Goal: Task Accomplishment & Management: Use online tool/utility

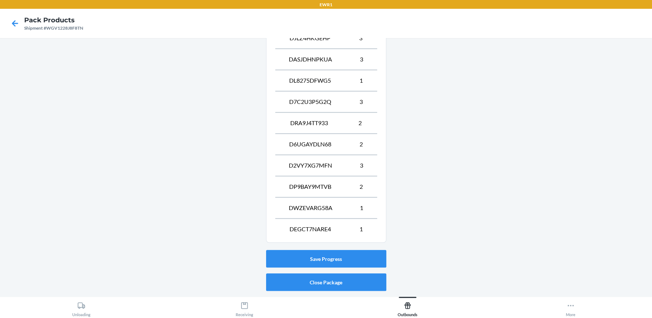
scroll to position [374, 0]
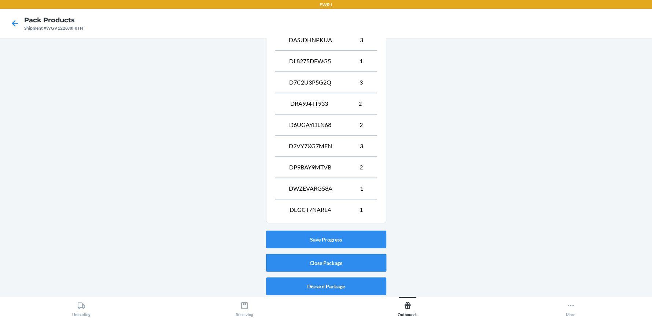
click at [326, 258] on button "Close Package" at bounding box center [326, 263] width 120 height 18
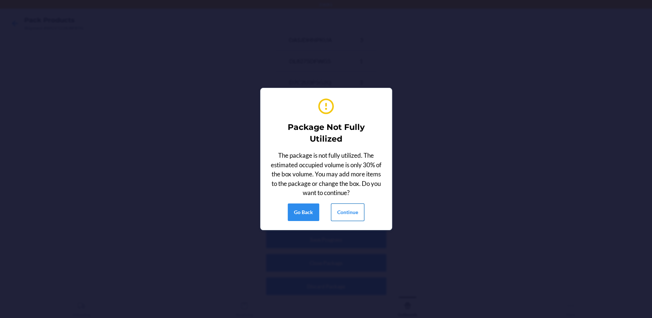
click at [354, 213] on button "Continue" at bounding box center [347, 213] width 33 height 18
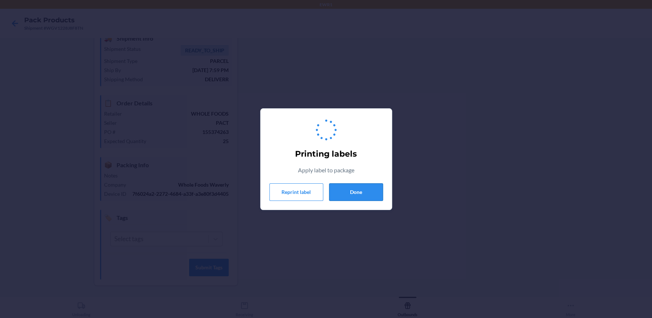
click at [357, 196] on button "Done" at bounding box center [356, 193] width 54 height 18
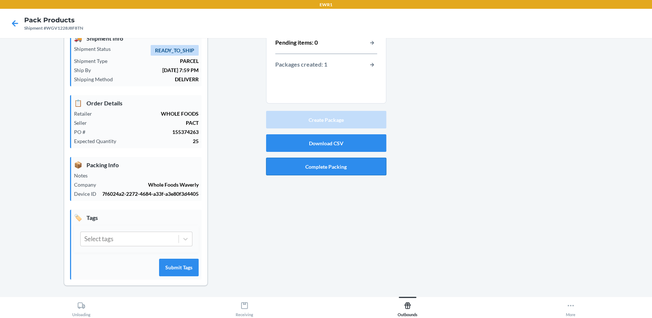
click at [355, 168] on button "Complete Packing" at bounding box center [326, 167] width 120 height 18
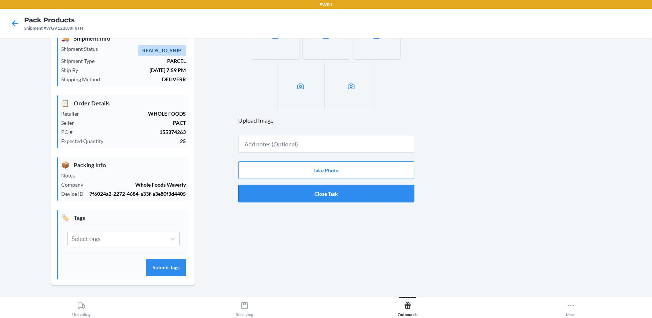
click at [352, 193] on button "Close Task" at bounding box center [326, 194] width 176 height 18
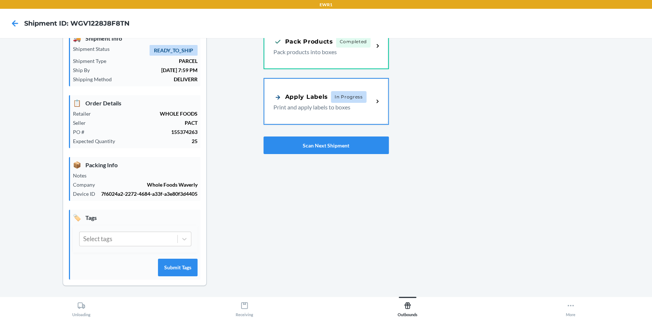
click at [356, 97] on span "In Progress" at bounding box center [349, 97] width 36 height 12
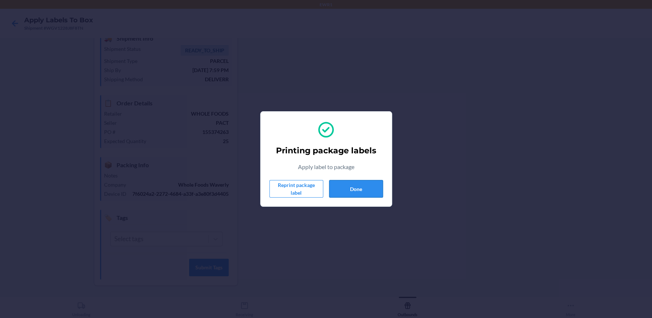
click at [365, 186] on button "Done" at bounding box center [356, 189] width 54 height 18
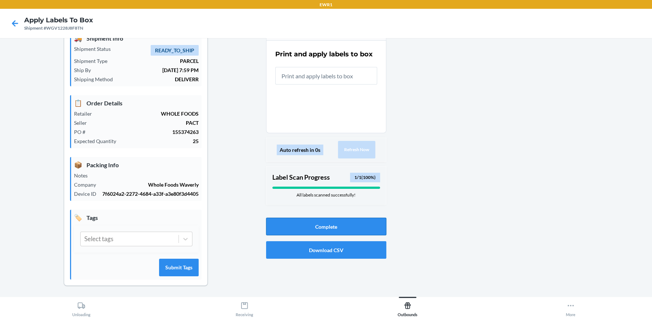
click at [344, 223] on button "Complete" at bounding box center [326, 227] width 120 height 18
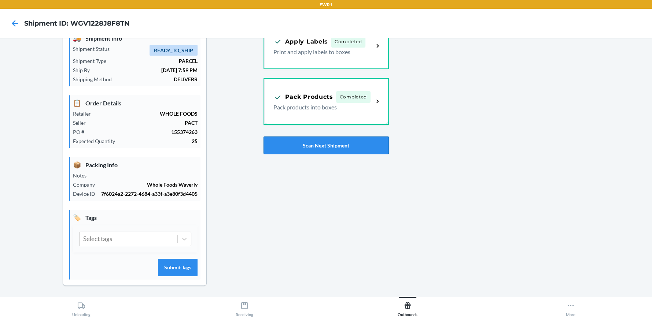
click at [289, 145] on button "Scan Next Shipment" at bounding box center [325, 146] width 125 height 18
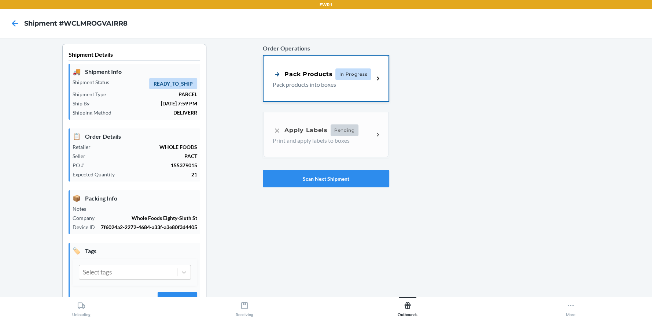
click at [340, 65] on div "Pack Products In Progress Pack products into boxes" at bounding box center [325, 78] width 125 height 45
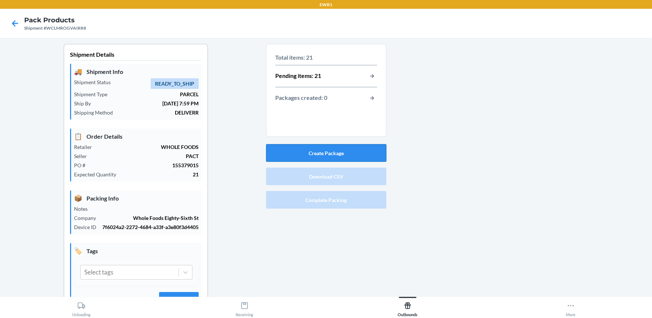
click at [328, 152] on button "Create Package" at bounding box center [326, 153] width 120 height 18
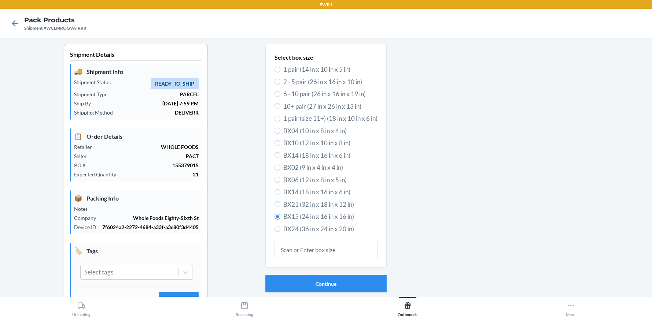
click at [316, 156] on span "BX14 (18 in x 16 in x 6 in)" at bounding box center [330, 156] width 94 height 10
click at [280, 156] on input "BX14 (18 in x 16 in x 6 in)" at bounding box center [277, 155] width 6 height 6
radio input "true"
click at [308, 216] on span "BX15 (24 in x 16 in x 16 in)" at bounding box center [330, 217] width 94 height 10
click at [280, 216] on input "BX15 (24 in x 16 in x 16 in)" at bounding box center [277, 217] width 6 height 6
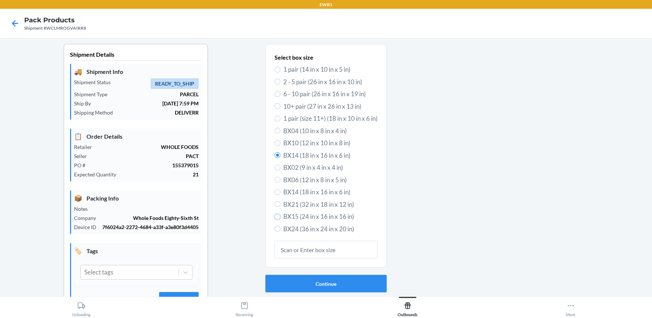
radio input "true"
radio input "false"
click at [315, 281] on button "Continue" at bounding box center [325, 284] width 121 height 18
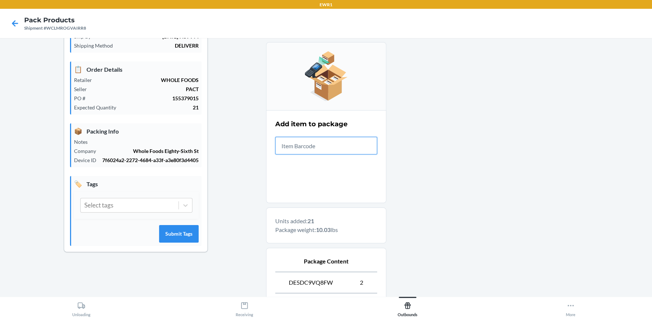
scroll to position [268, 0]
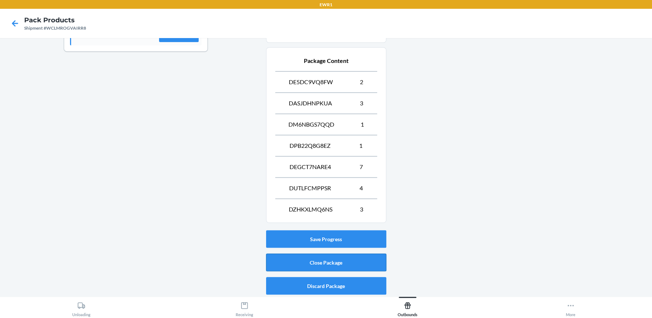
click at [302, 258] on button "Close Package" at bounding box center [326, 263] width 120 height 18
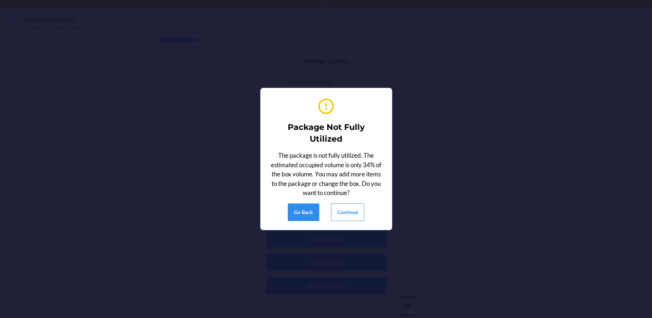
click at [351, 203] on div "Package Not Fully Utilized The package is not fully utilized. The estimated occ…" at bounding box center [326, 159] width 114 height 130
click at [349, 208] on button "Continue" at bounding box center [347, 213] width 33 height 18
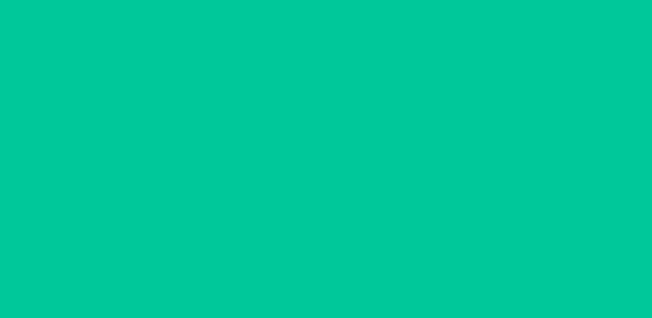
scroll to position [33, 0]
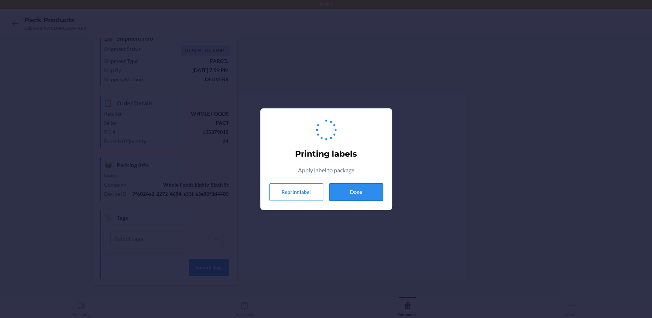
click at [349, 188] on button "Done" at bounding box center [356, 193] width 54 height 18
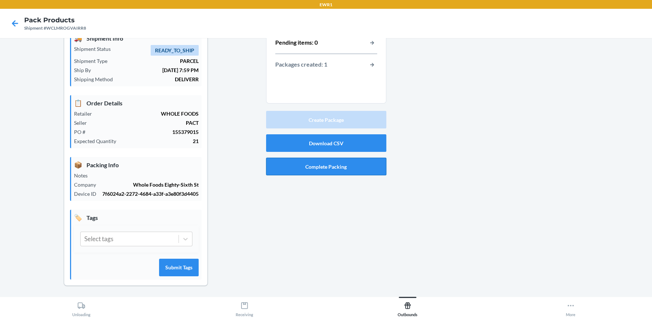
click at [343, 165] on button "Complete Packing" at bounding box center [326, 167] width 120 height 18
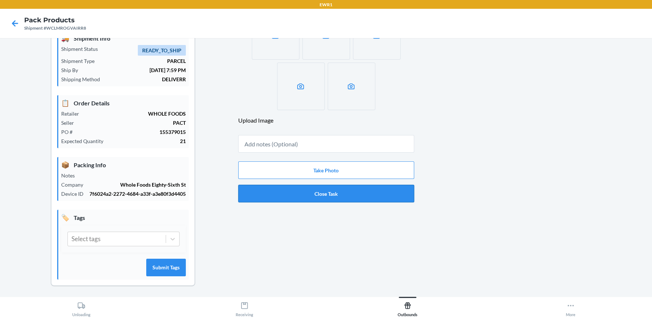
click at [335, 195] on button "Close Task" at bounding box center [326, 194] width 176 height 18
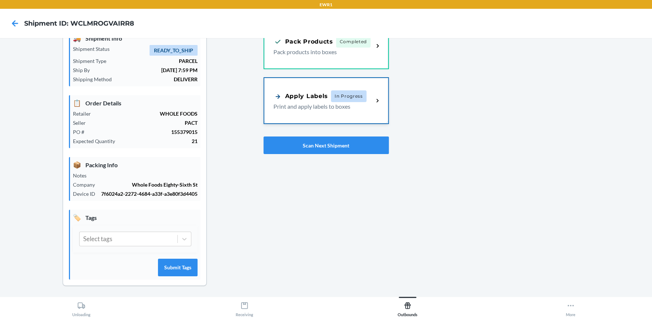
click at [328, 108] on p "Print and apply labels to boxes" at bounding box center [320, 106] width 95 height 9
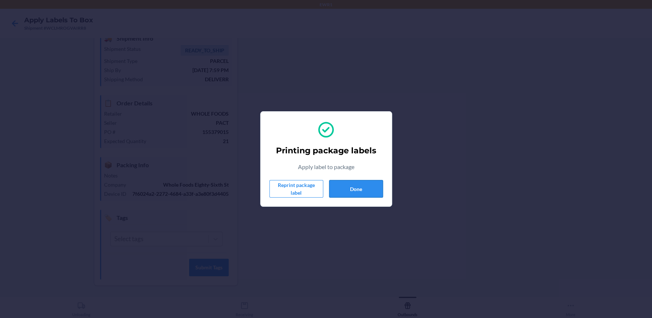
drag, startPoint x: 0, startPoint y: 51, endPoint x: 333, endPoint y: 185, distance: 358.7
click at [333, 185] on button "Done" at bounding box center [356, 189] width 54 height 18
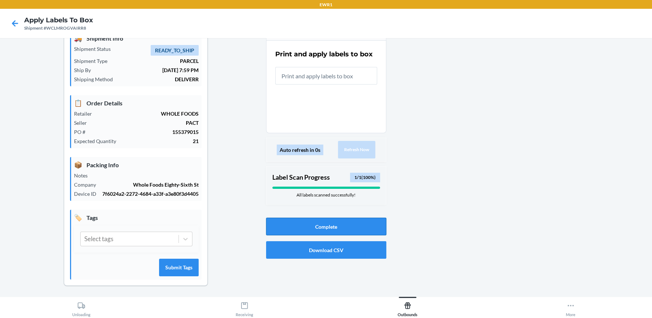
click at [317, 225] on button "Complete" at bounding box center [326, 227] width 120 height 18
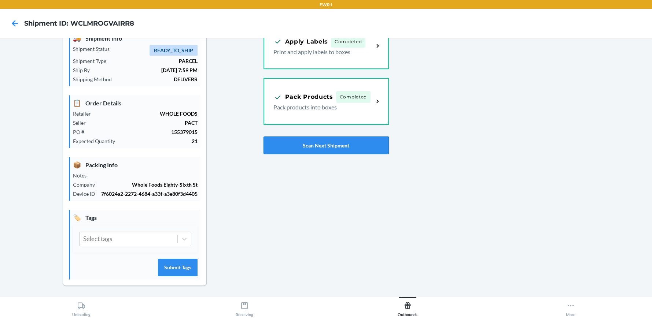
click at [303, 150] on button "Scan Next Shipment" at bounding box center [325, 146] width 125 height 18
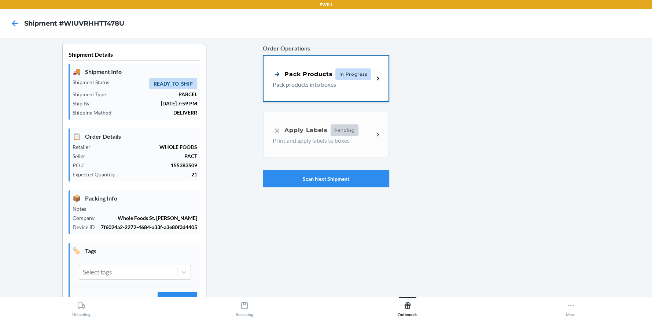
click at [322, 75] on div "Pack Products" at bounding box center [303, 74] width 60 height 9
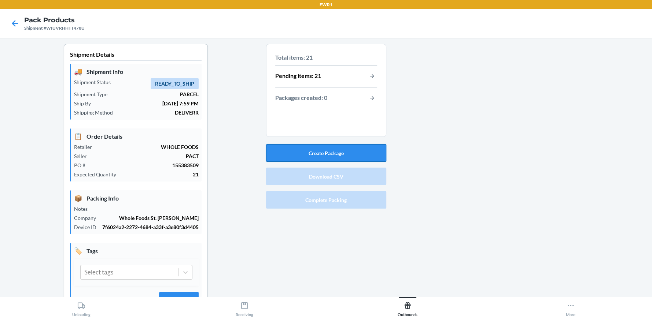
click at [343, 145] on button "Create Package" at bounding box center [326, 153] width 120 height 18
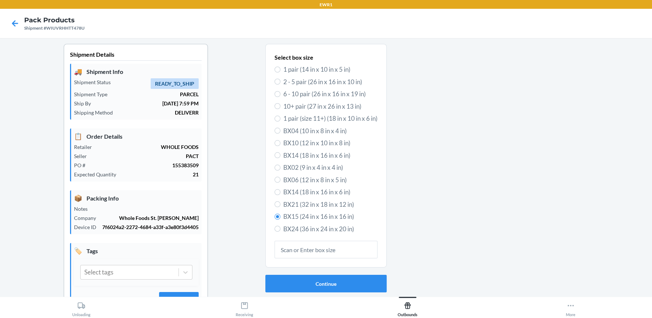
click at [315, 191] on span "BX14 (18 in x 16 in x 6 in)" at bounding box center [330, 193] width 94 height 10
click at [280, 191] on input "BX14 (18 in x 16 in x 6 in)" at bounding box center [277, 192] width 6 height 6
radio input "true"
radio input "false"
click at [310, 286] on button "Continue" at bounding box center [325, 284] width 121 height 18
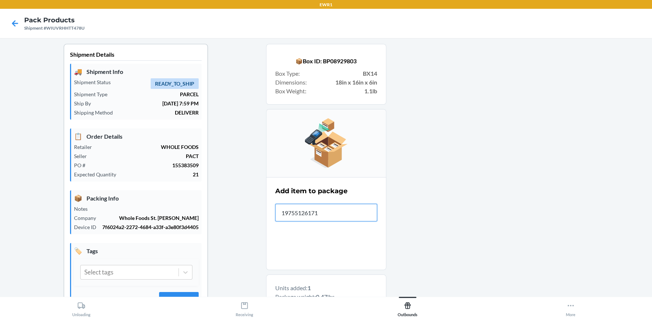
type input "197551261711"
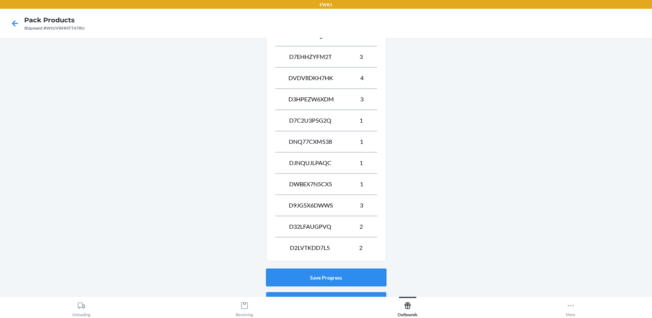
scroll to position [331, 0]
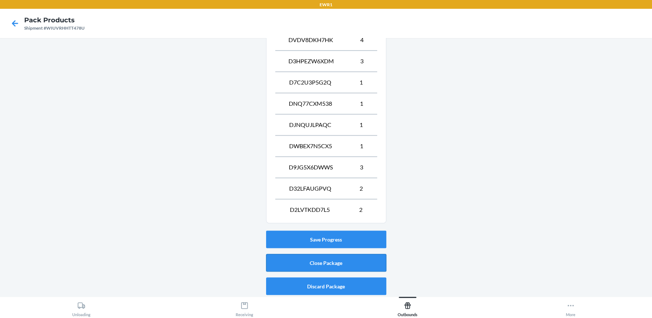
click at [365, 260] on button "Close Package" at bounding box center [326, 263] width 120 height 18
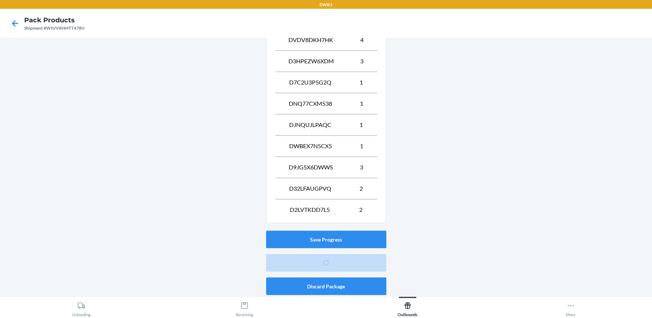
scroll to position [33, 0]
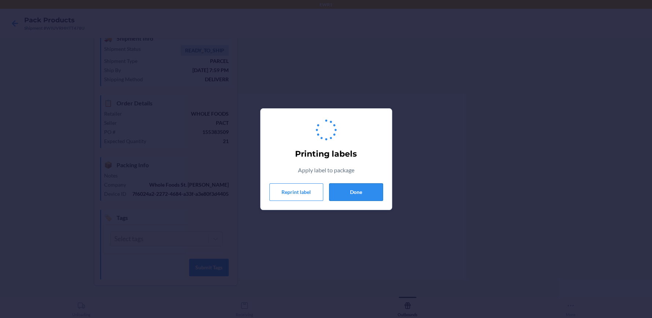
click at [370, 189] on button "Done" at bounding box center [356, 193] width 54 height 18
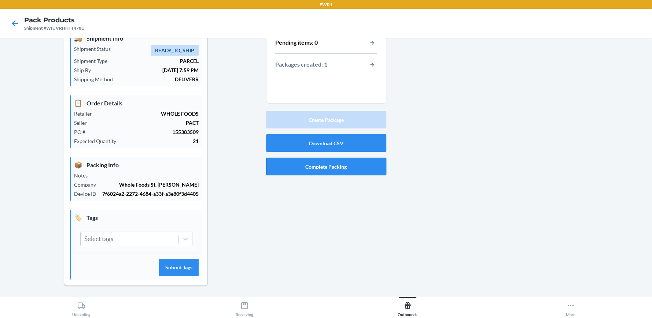
click at [369, 167] on button "Complete Packing" at bounding box center [326, 167] width 120 height 18
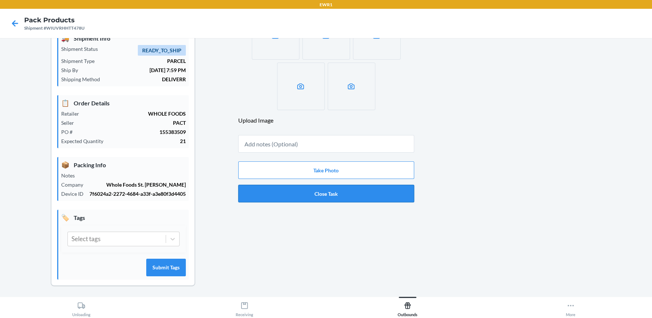
click at [341, 200] on button "Close Task" at bounding box center [326, 194] width 176 height 18
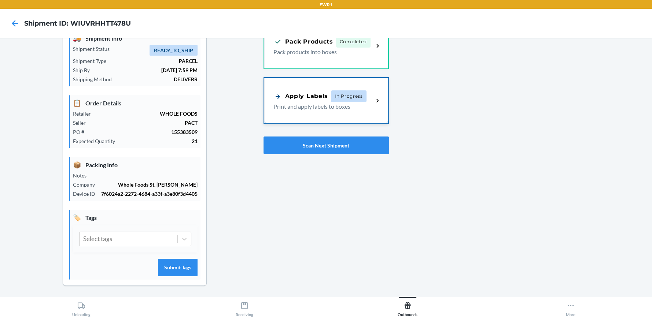
click at [344, 105] on p "Print and apply labels to boxes" at bounding box center [320, 106] width 95 height 9
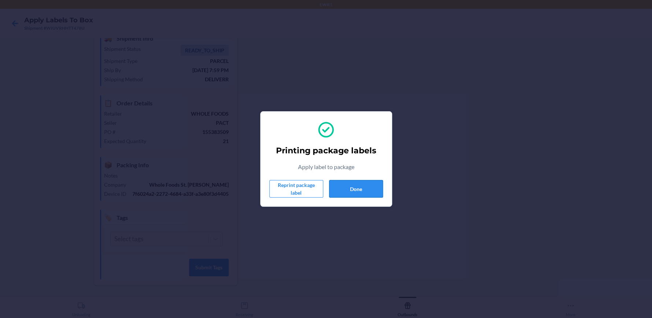
click at [364, 187] on button "Done" at bounding box center [356, 189] width 54 height 18
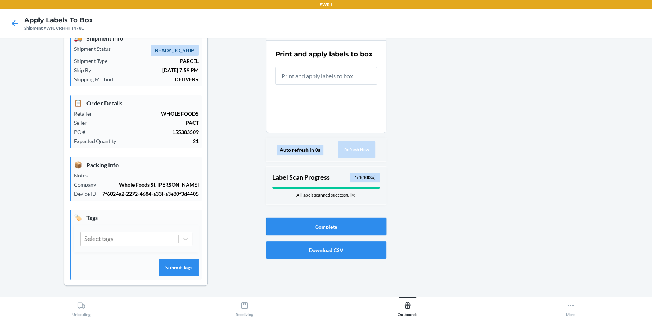
click at [308, 225] on button "Complete" at bounding box center [326, 227] width 120 height 18
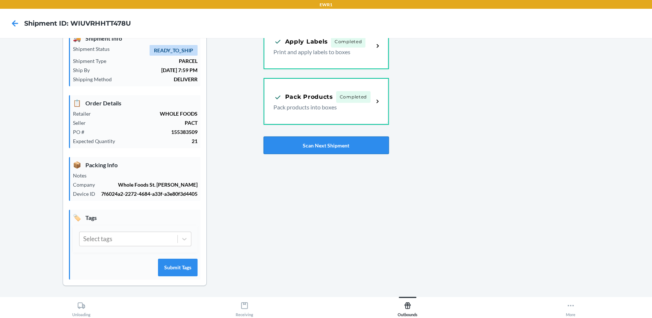
click at [271, 147] on button "Scan Next Shipment" at bounding box center [325, 146] width 125 height 18
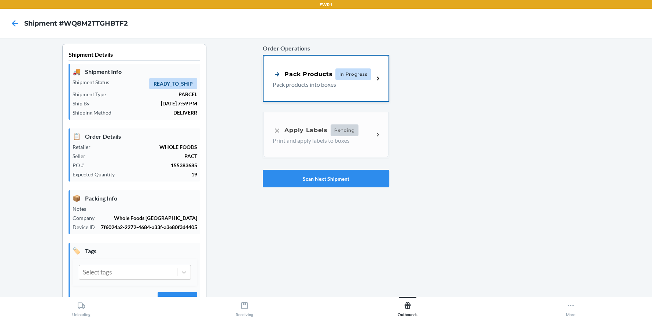
click at [321, 89] on div "Pack Products In Progress Pack products into boxes" at bounding box center [325, 78] width 125 height 45
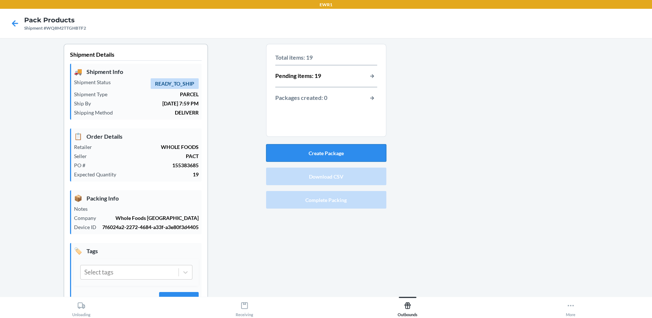
click at [303, 157] on button "Create Package" at bounding box center [326, 153] width 120 height 18
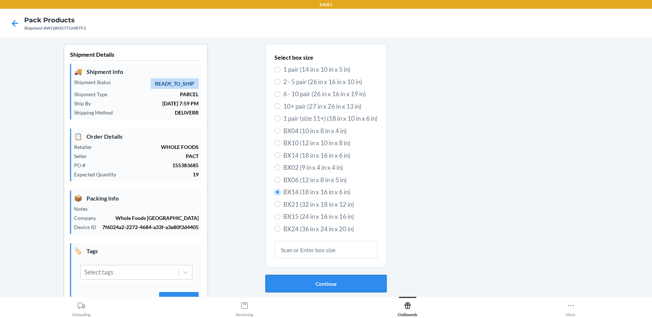
click at [320, 286] on button "Continue" at bounding box center [325, 284] width 121 height 18
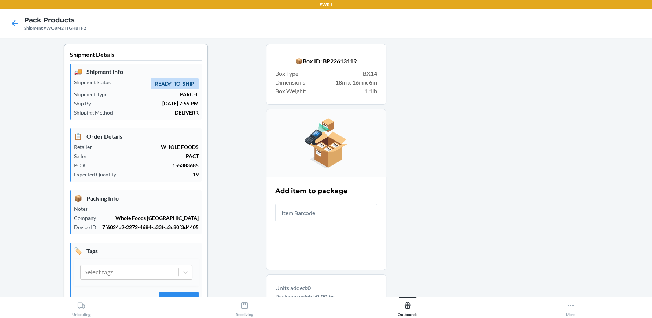
drag, startPoint x: 14, startPoint y: 267, endPoint x: 0, endPoint y: 229, distance: 40.2
click at [15, 267] on div "Shipment Details 🚚 Shipment Info Shipment Status READY_TO_SHIP Shipment Type PA…" at bounding box center [136, 234] width 260 height 380
click at [0, 229] on main "Shipment Details 🚚 Shipment Info Shipment Status READY_TO_SHIP Shipment Type PA…" at bounding box center [326, 167] width 652 height 259
drag, startPoint x: 0, startPoint y: 232, endPoint x: 0, endPoint y: 237, distance: 5.1
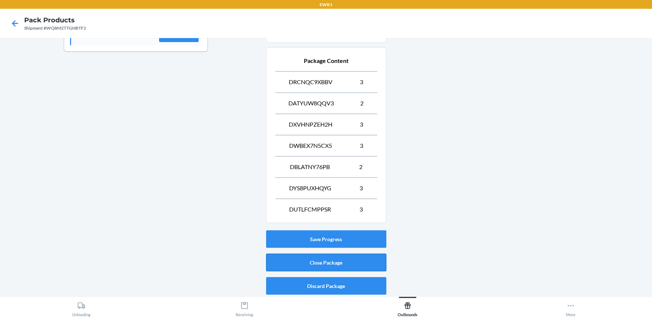
click at [346, 256] on button "Close Package" at bounding box center [326, 263] width 120 height 18
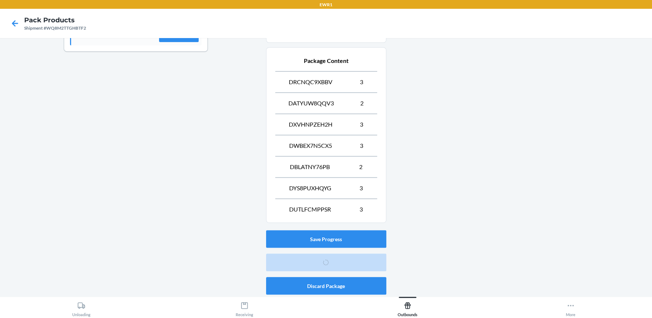
scroll to position [33, 0]
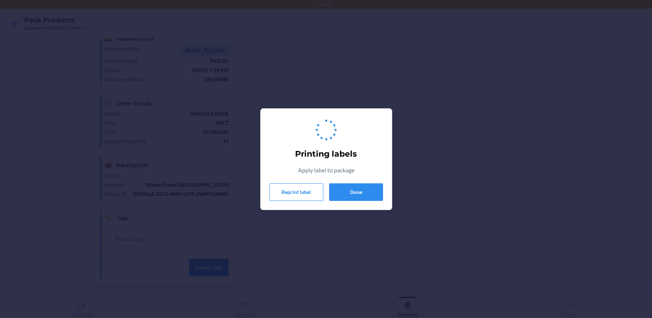
click at [376, 201] on div "Printing labels Apply label to package Reprint label Done" at bounding box center [326, 159] width 114 height 89
click at [402, 191] on div "Printing labels Apply label to package Reprint label Done" at bounding box center [326, 159] width 652 height 318
click at [384, 200] on section "Printing labels Apply label to package Reprint label Done" at bounding box center [326, 159] width 132 height 102
click at [370, 193] on button "Done" at bounding box center [356, 193] width 54 height 18
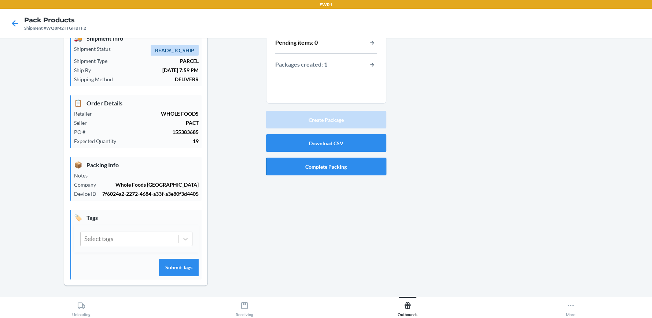
click at [310, 171] on button "Complete Packing" at bounding box center [326, 167] width 120 height 18
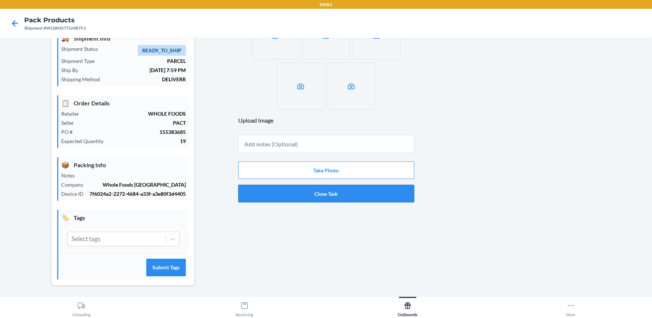
click at [322, 193] on button "Close Task" at bounding box center [326, 194] width 176 height 18
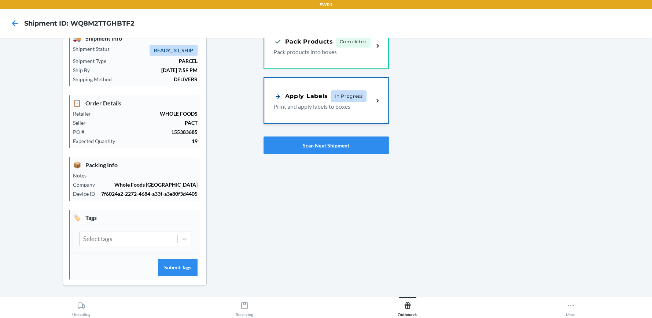
click at [323, 96] on div "Apply Labels" at bounding box center [300, 96] width 55 height 9
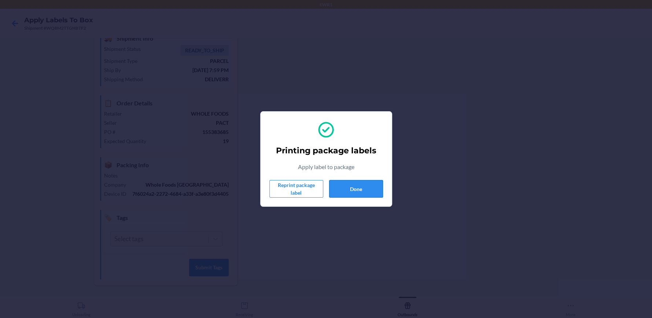
click at [349, 188] on button "Done" at bounding box center [356, 189] width 54 height 18
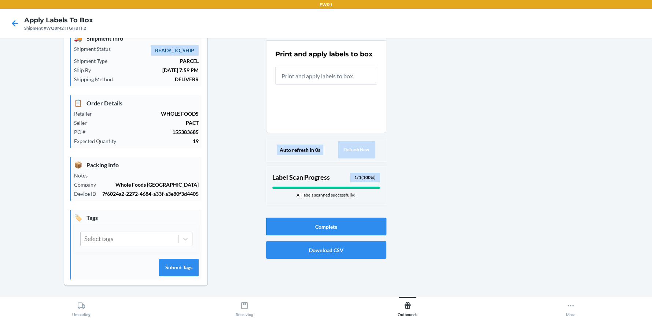
click at [310, 226] on button "Complete" at bounding box center [326, 227] width 120 height 18
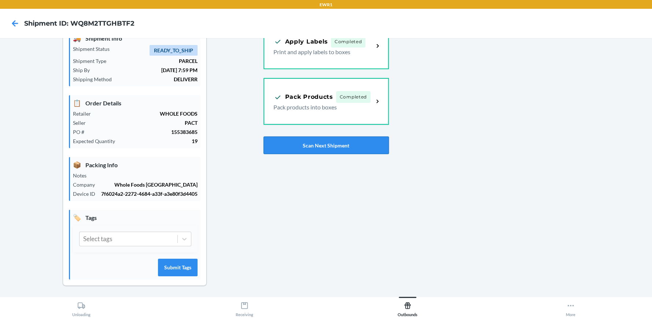
click at [310, 142] on button "Scan Next Shipment" at bounding box center [325, 146] width 125 height 18
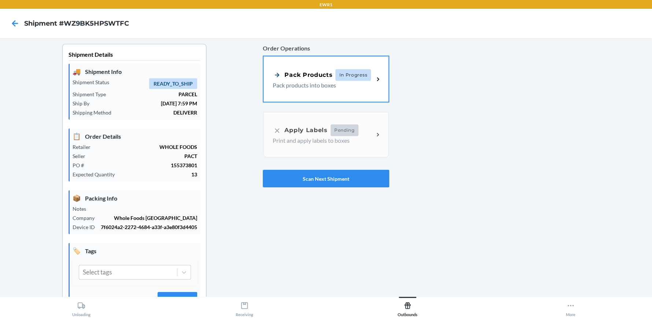
drag, startPoint x: 348, startPoint y: 78, endPoint x: 336, endPoint y: 79, distance: 12.8
click at [348, 78] on span "In Progress" at bounding box center [353, 75] width 36 height 12
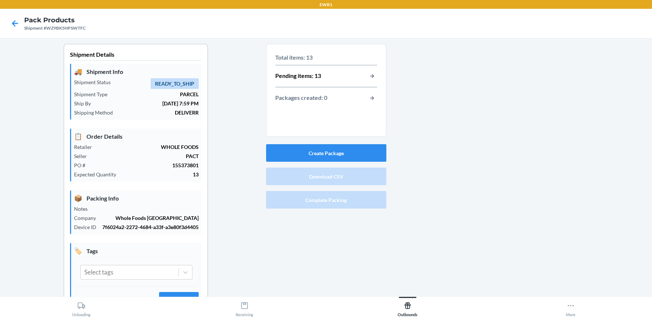
click at [303, 143] on div "Create Package Download CSV Complete Packing" at bounding box center [326, 176] width 120 height 70
click at [303, 147] on button "Create Package" at bounding box center [326, 153] width 120 height 18
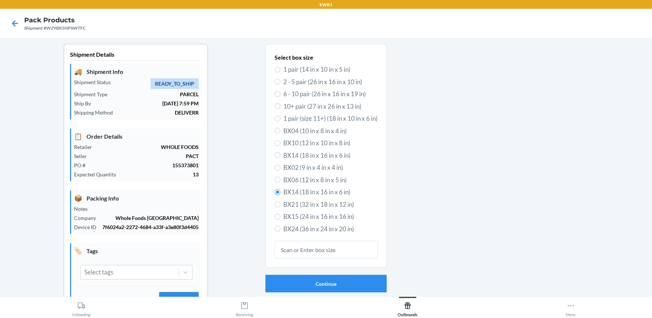
click at [297, 141] on span "BX10 (12 in x 10 in x 8 in)" at bounding box center [330, 143] width 94 height 10
click at [280, 141] on input "BX10 (12 in x 10 in x 8 in)" at bounding box center [277, 143] width 6 height 6
radio input "true"
radio input "false"
click at [328, 278] on button "Continue" at bounding box center [325, 284] width 121 height 18
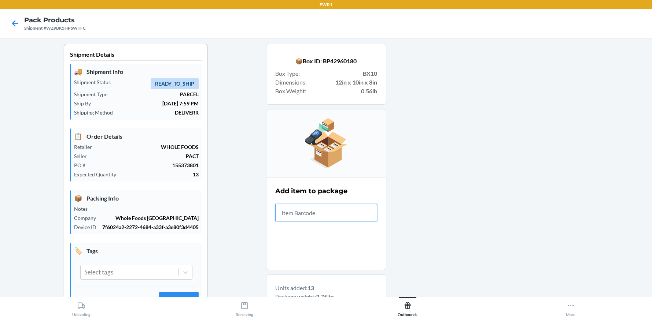
scroll to position [183, 0]
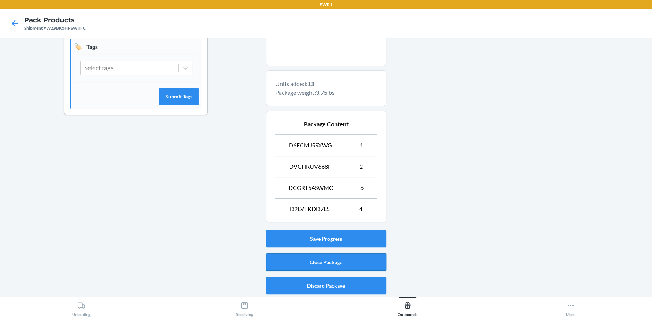
click at [328, 256] on button "Close Package" at bounding box center [326, 263] width 120 height 18
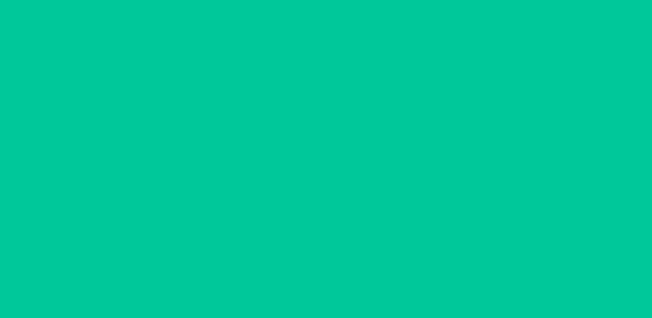
scroll to position [33, 0]
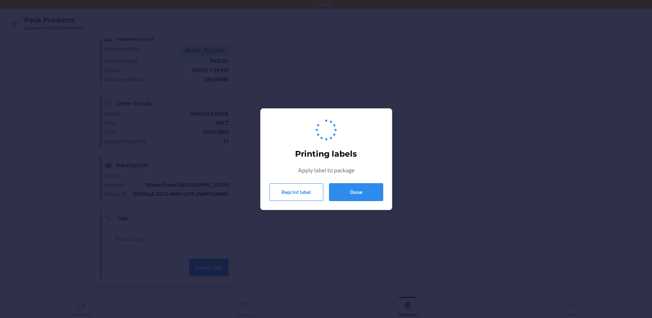
click at [365, 197] on button "Done" at bounding box center [356, 193] width 54 height 18
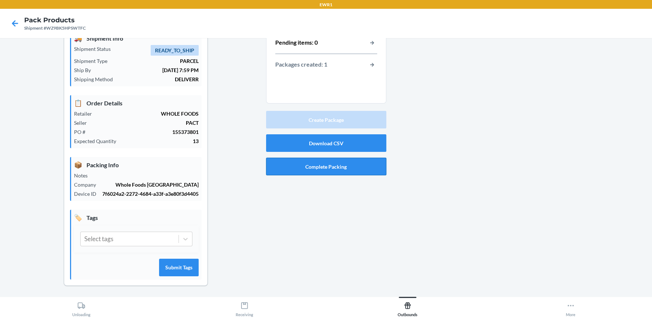
click at [338, 163] on button "Complete Packing" at bounding box center [326, 167] width 120 height 18
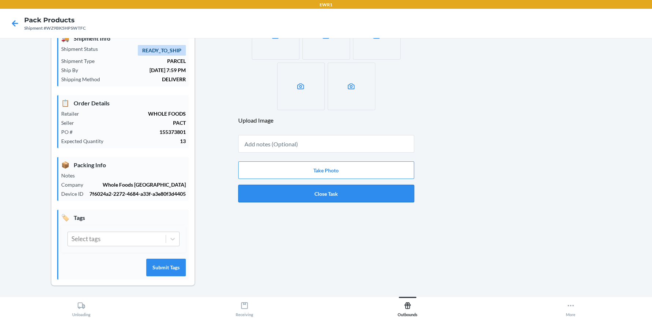
click at [348, 195] on button "Close Task" at bounding box center [326, 194] width 176 height 18
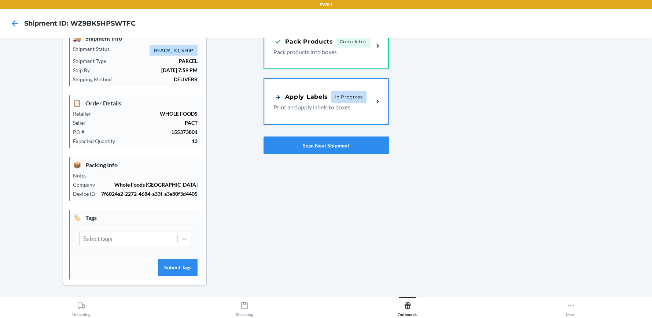
click at [323, 108] on p "Print and apply labels to boxes" at bounding box center [320, 107] width 95 height 9
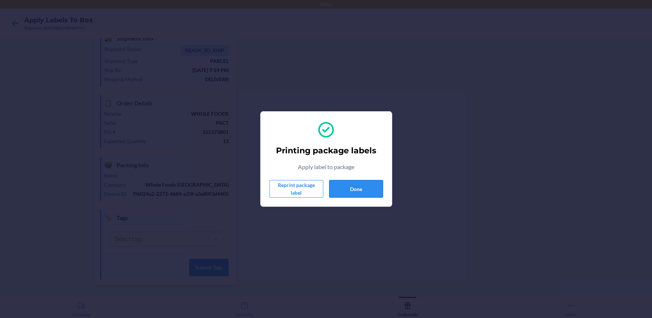
click at [351, 185] on button "Done" at bounding box center [356, 189] width 54 height 18
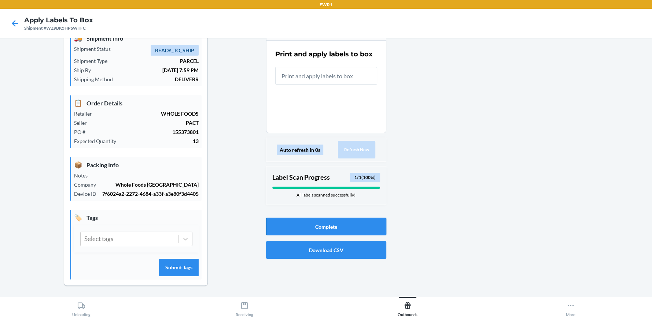
click at [322, 231] on button "Complete" at bounding box center [326, 227] width 120 height 18
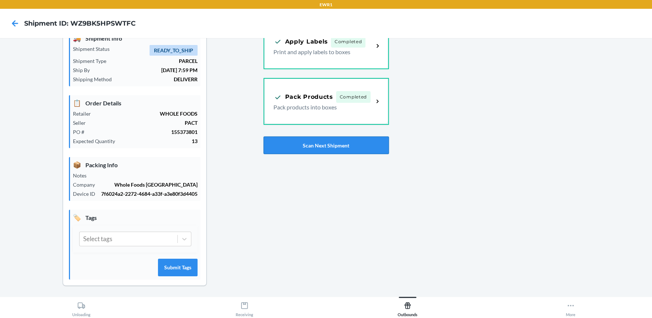
click at [325, 148] on button "Scan Next Shipment" at bounding box center [325, 146] width 125 height 18
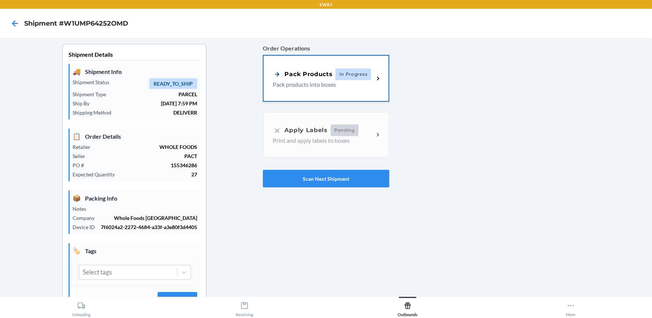
click at [316, 86] on p "Pack products into boxes" at bounding box center [320, 84] width 95 height 9
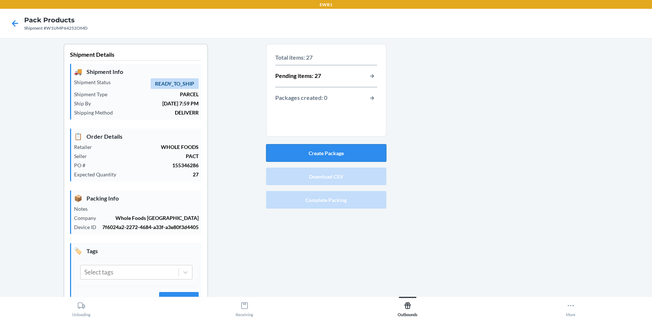
click at [325, 153] on button "Create Package" at bounding box center [326, 153] width 120 height 18
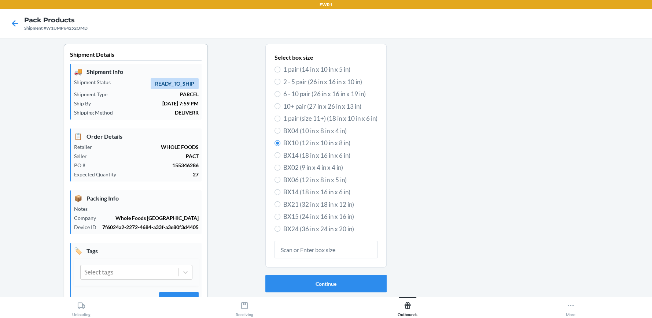
click at [305, 222] on div "Select box size 1 pair (14 in x 10 in x 5 in) 2 - 5 pair (26 in x 16 in x 10 in…" at bounding box center [325, 144] width 103 height 184
click at [307, 215] on span "BX15 (24 in x 16 in x 16 in)" at bounding box center [330, 217] width 94 height 10
click at [280, 215] on input "BX15 (24 in x 16 in x 16 in)" at bounding box center [277, 217] width 6 height 6
radio input "true"
radio input "false"
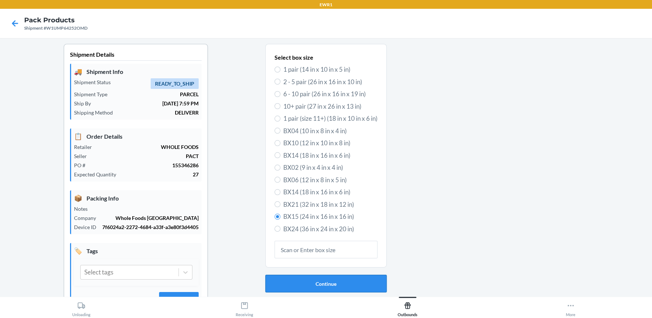
click at [304, 282] on button "Continue" at bounding box center [325, 284] width 121 height 18
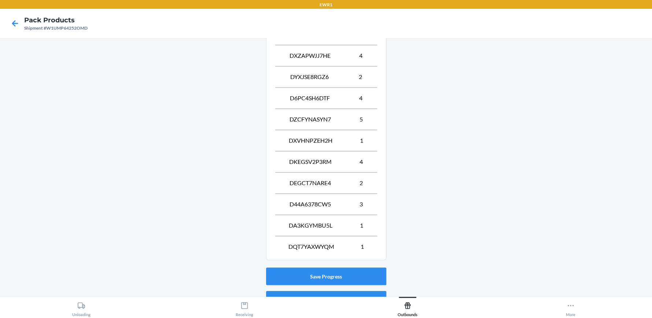
scroll to position [331, 0]
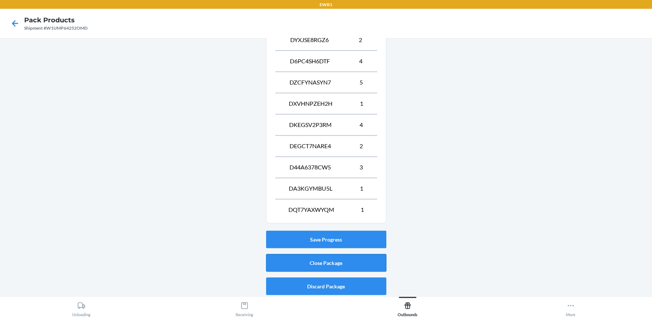
click at [351, 263] on button "Close Package" at bounding box center [326, 263] width 120 height 18
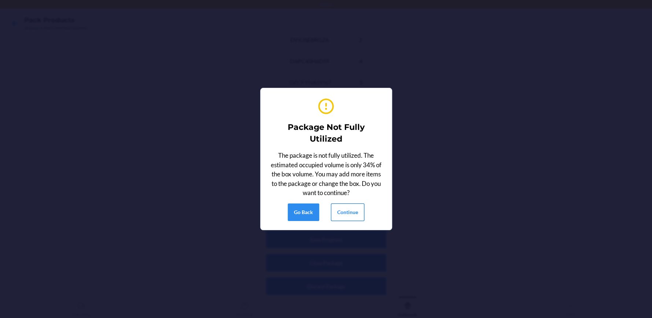
click at [340, 211] on button "Continue" at bounding box center [347, 213] width 33 height 18
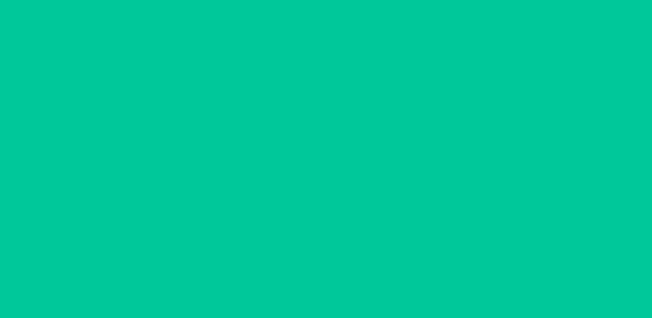
scroll to position [33, 0]
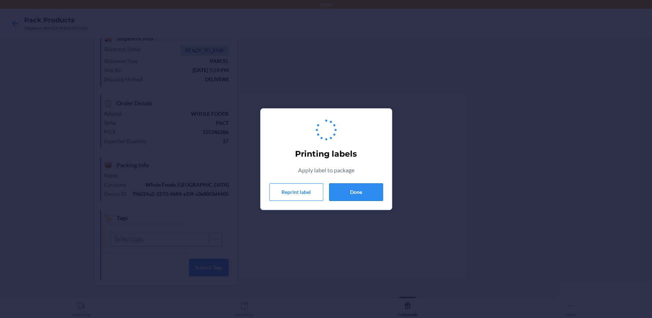
click at [350, 186] on button "Done" at bounding box center [356, 193] width 54 height 18
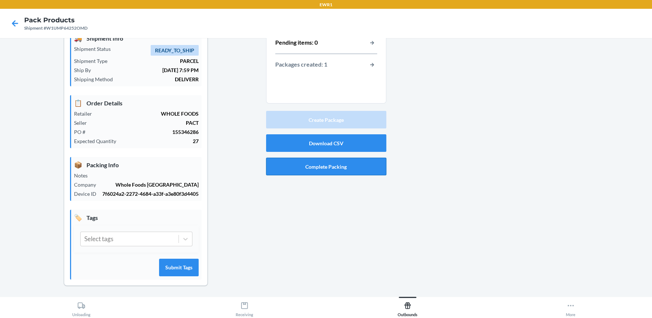
click at [331, 170] on button "Complete Packing" at bounding box center [326, 167] width 120 height 18
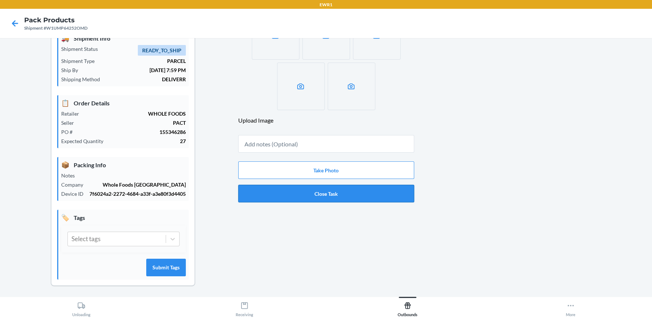
drag, startPoint x: 328, startPoint y: 185, endPoint x: 323, endPoint y: 198, distance: 14.0
click at [328, 187] on button "Close Task" at bounding box center [326, 194] width 176 height 18
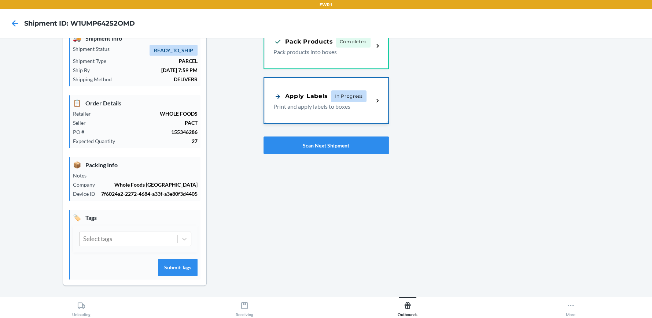
click at [303, 97] on div "Apply Labels" at bounding box center [300, 96] width 55 height 9
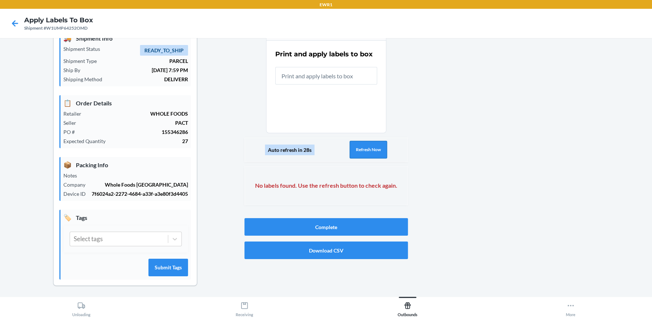
click at [366, 150] on button "Refresh Now" at bounding box center [368, 150] width 37 height 18
click at [412, 132] on div at bounding box center [527, 154] width 238 height 287
click at [371, 146] on button "Refresh Now" at bounding box center [367, 150] width 37 height 18
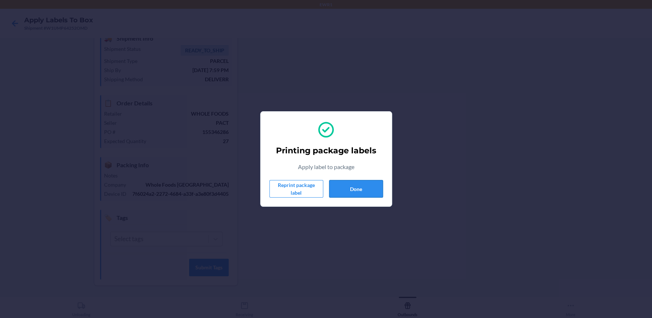
click at [363, 190] on button "Done" at bounding box center [356, 189] width 54 height 18
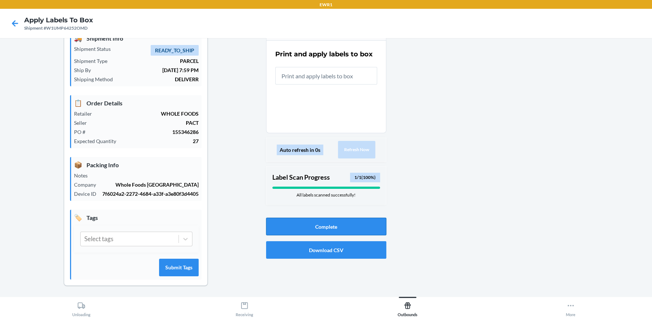
click at [316, 227] on button "Complete" at bounding box center [326, 227] width 120 height 18
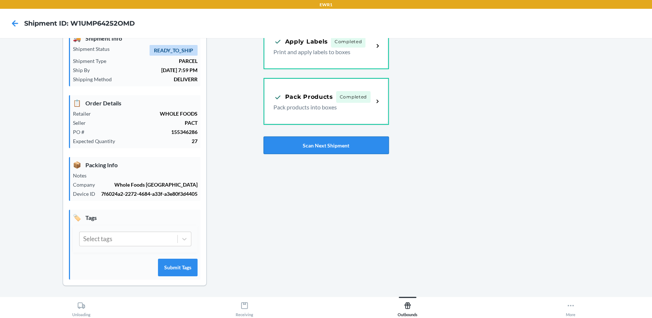
click at [304, 148] on button "Scan Next Shipment" at bounding box center [325, 146] width 125 height 18
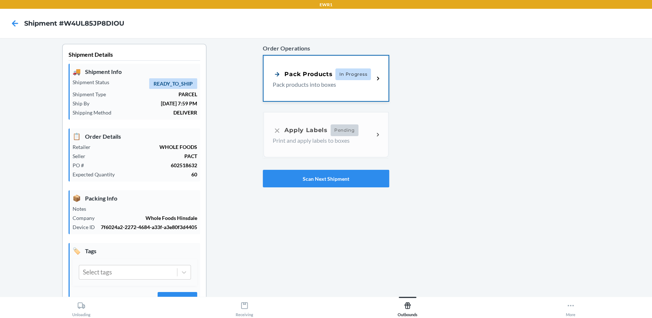
click at [308, 78] on div "Pack Products" at bounding box center [303, 74] width 60 height 9
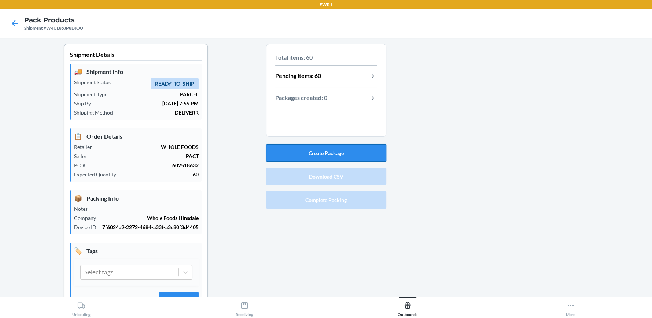
click at [308, 160] on button "Create Package" at bounding box center [326, 153] width 120 height 18
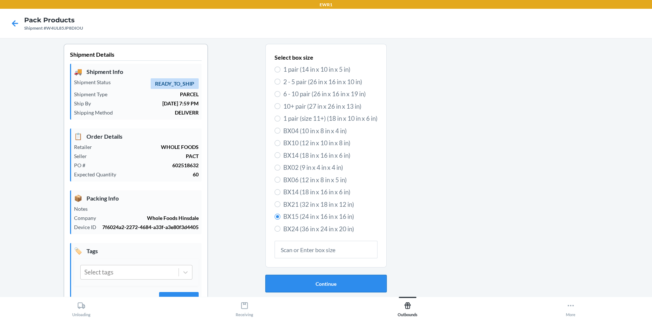
click at [311, 280] on button "Continue" at bounding box center [325, 284] width 121 height 18
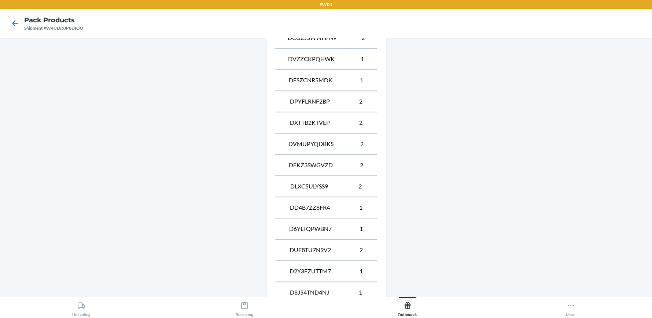
scroll to position [564, 0]
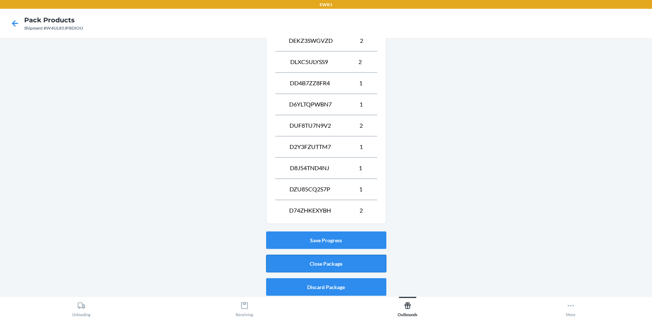
click at [345, 262] on button "Close Package" at bounding box center [326, 264] width 120 height 18
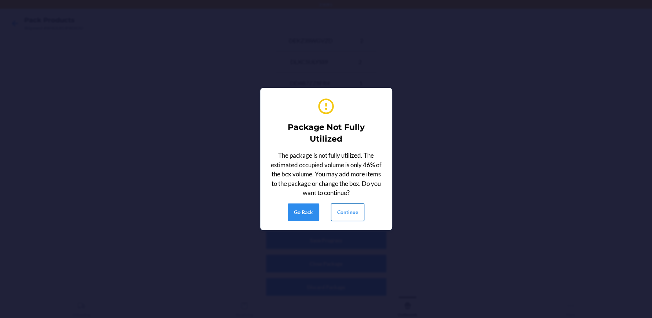
click at [356, 212] on button "Continue" at bounding box center [347, 213] width 33 height 18
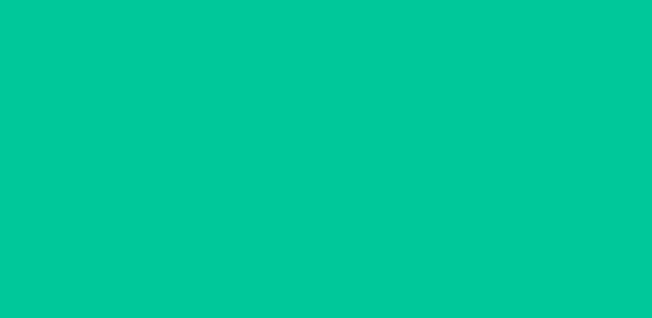
scroll to position [33, 0]
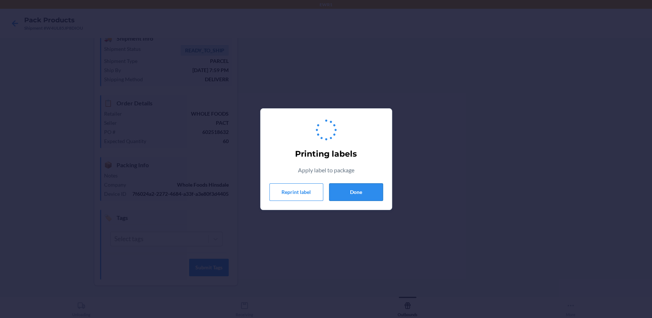
click at [369, 195] on button "Done" at bounding box center [356, 193] width 54 height 18
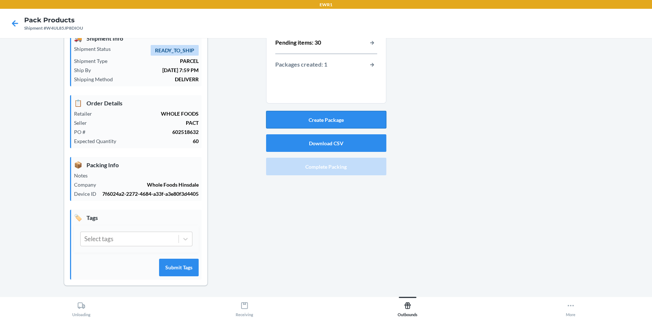
click at [347, 119] on button "Create Package" at bounding box center [326, 120] width 120 height 18
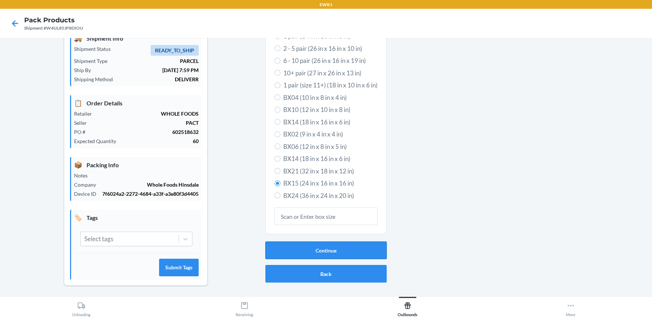
click at [351, 253] on button "Continue" at bounding box center [325, 251] width 121 height 18
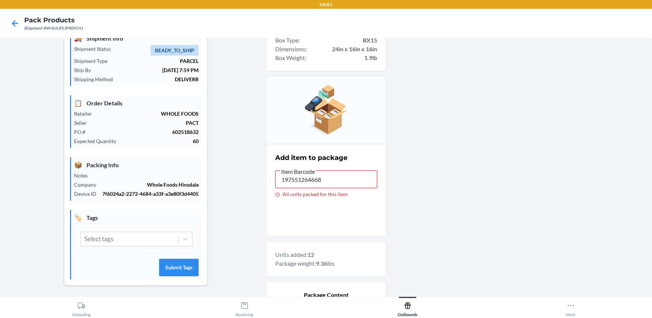
drag, startPoint x: 333, startPoint y: 171, endPoint x: 232, endPoint y: 188, distance: 102.6
click at [232, 188] on div "Shipment Details 🚚 Shipment Info Shipment Status READY_TO_SHIP Shipment Type PA…" at bounding box center [326, 282] width 640 height 543
drag, startPoint x: 339, startPoint y: 182, endPoint x: 202, endPoint y: 172, distance: 137.8
click at [215, 181] on div "Shipment Details 🚚 Shipment Info Shipment Status READY_TO_SHIP Shipment Type PA…" at bounding box center [326, 293] width 640 height 564
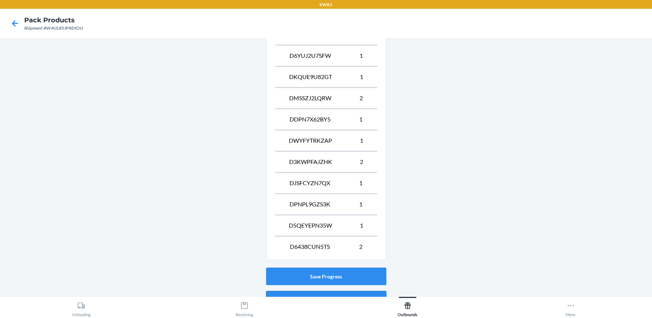
scroll to position [585, 0]
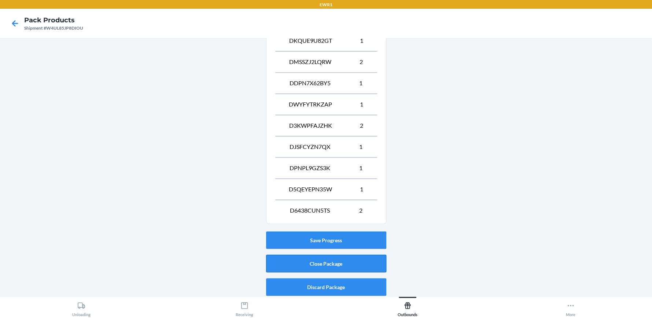
click at [356, 265] on button "Close Package" at bounding box center [326, 264] width 120 height 18
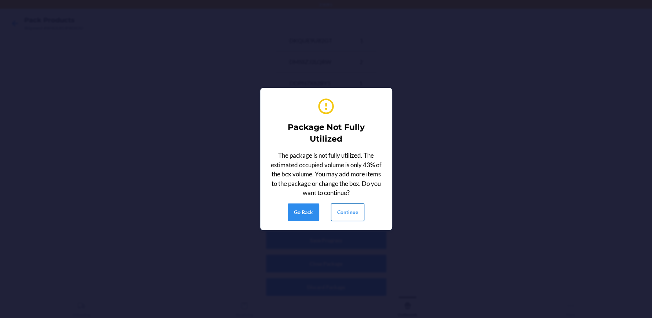
click at [354, 218] on button "Continue" at bounding box center [347, 213] width 33 height 18
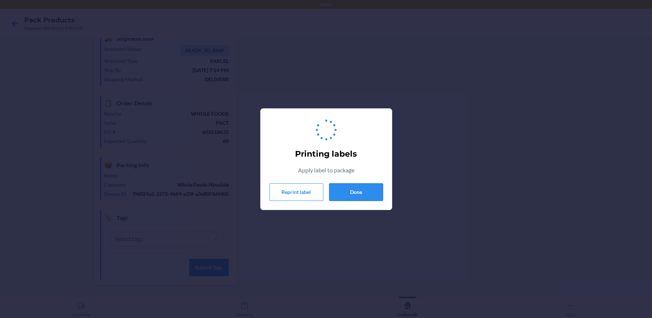
click at [353, 200] on button "Done" at bounding box center [356, 193] width 54 height 18
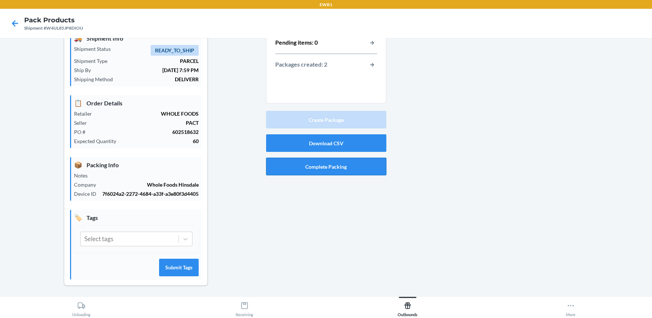
click at [342, 171] on button "Complete Packing" at bounding box center [326, 167] width 120 height 18
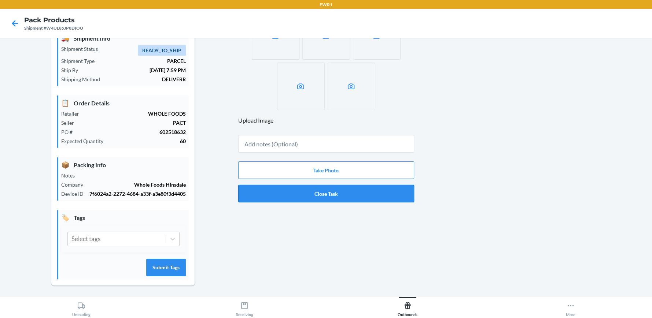
drag, startPoint x: 328, startPoint y: 186, endPoint x: 321, endPoint y: 194, distance: 10.6
click at [328, 186] on button "Close Task" at bounding box center [326, 194] width 176 height 18
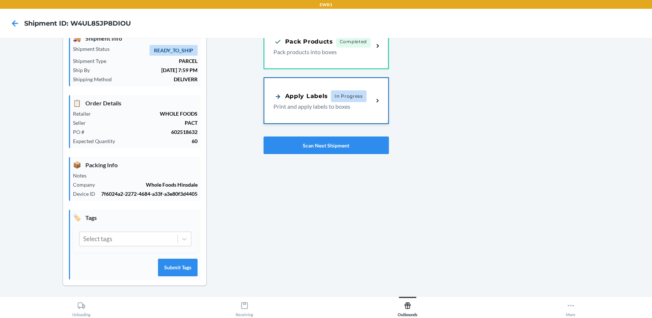
click at [332, 92] on span "In Progress" at bounding box center [349, 96] width 36 height 12
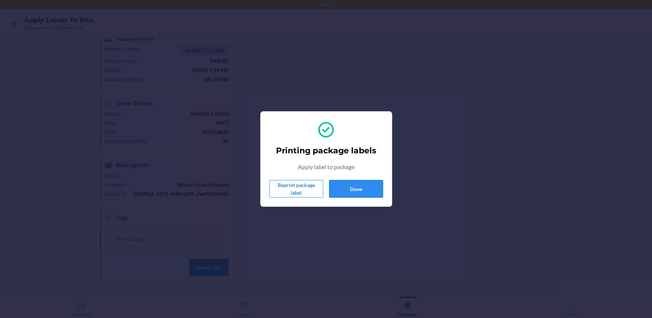
click at [349, 187] on button "Done" at bounding box center [356, 189] width 54 height 18
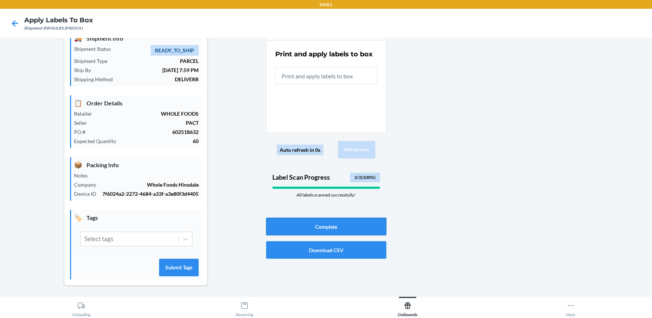
click at [306, 230] on button "Complete" at bounding box center [326, 227] width 120 height 18
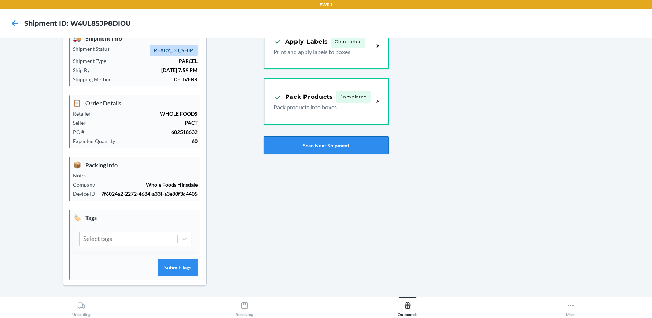
click at [319, 143] on button "Scan Next Shipment" at bounding box center [325, 146] width 125 height 18
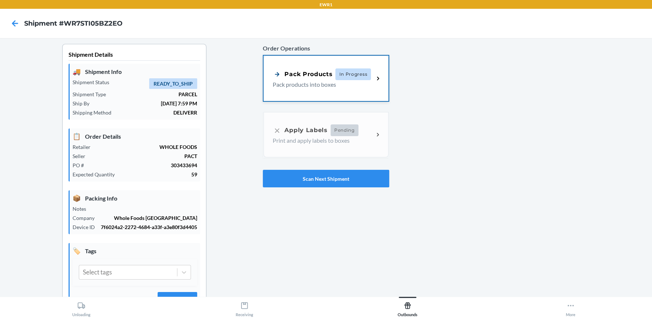
click at [321, 85] on p "Pack products into boxes" at bounding box center [320, 84] width 95 height 9
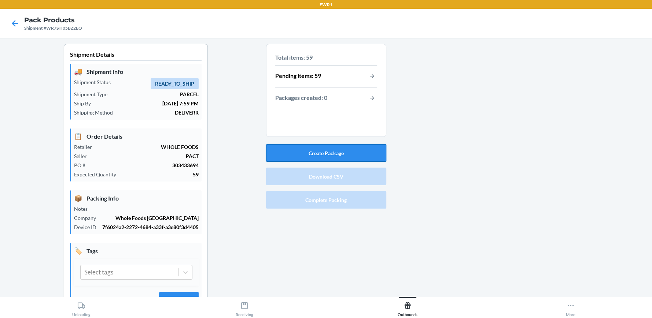
click at [314, 151] on button "Create Package" at bounding box center [326, 153] width 120 height 18
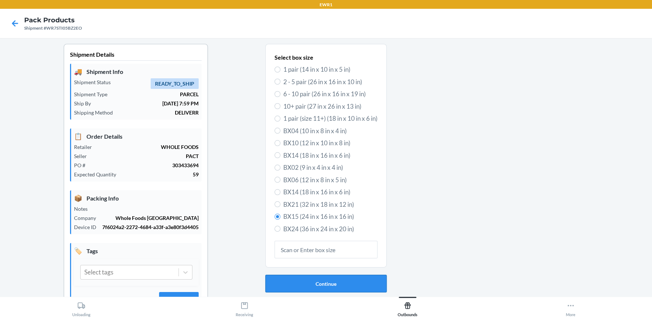
click at [313, 280] on button "Continue" at bounding box center [325, 284] width 121 height 18
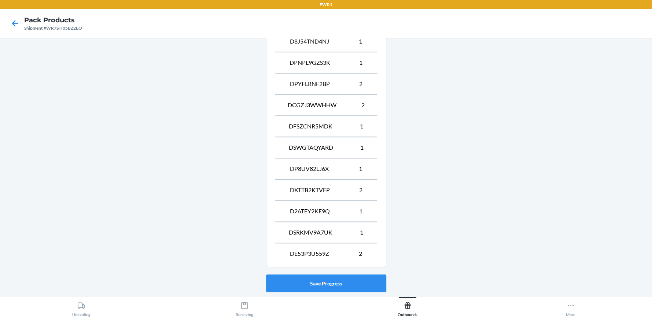
scroll to position [564, 0]
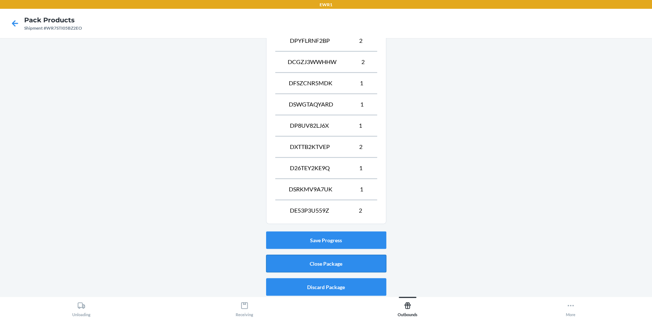
click at [334, 261] on button "Close Package" at bounding box center [326, 264] width 120 height 18
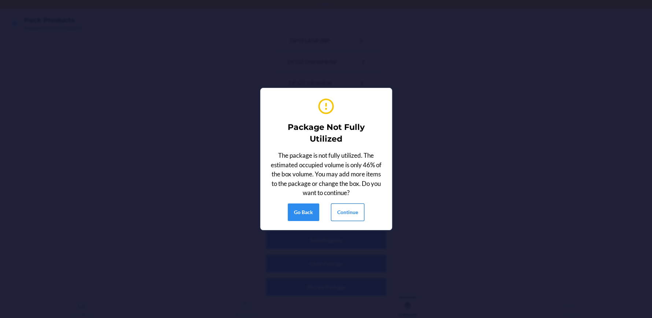
click at [352, 216] on button "Continue" at bounding box center [347, 213] width 33 height 18
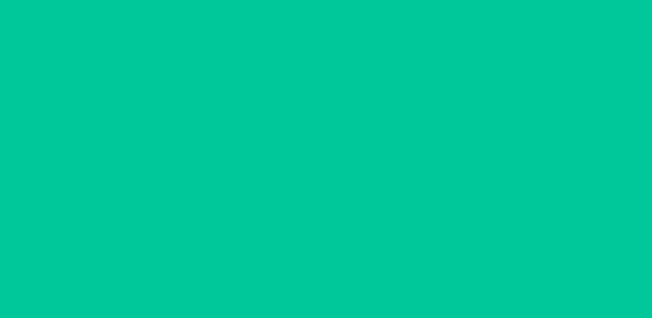
scroll to position [33, 0]
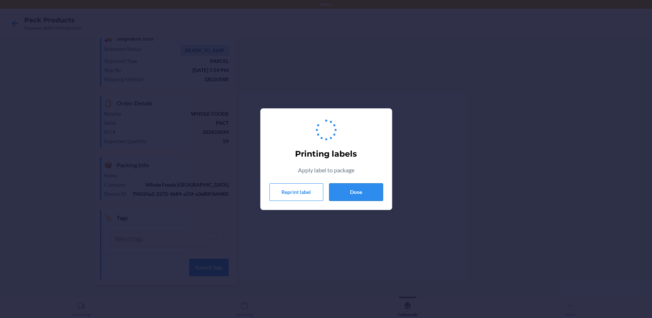
click at [353, 195] on button "Done" at bounding box center [356, 193] width 54 height 18
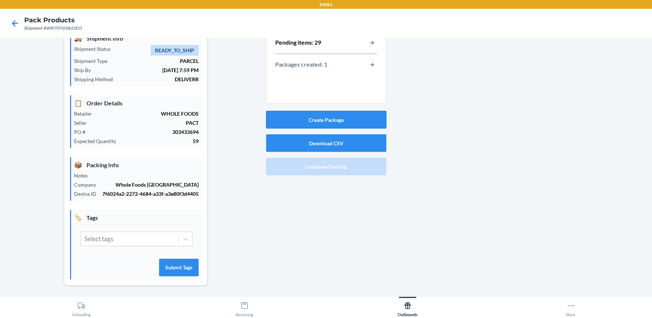
click at [348, 114] on button "Create Package" at bounding box center [326, 120] width 120 height 18
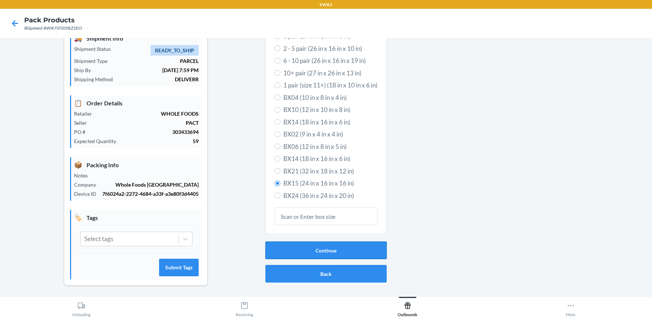
click at [332, 246] on button "Continue" at bounding box center [325, 251] width 121 height 18
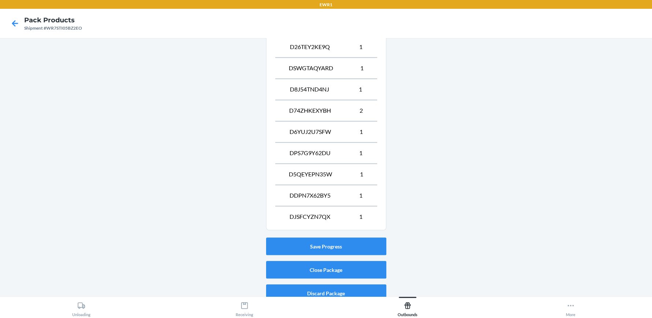
scroll to position [564, 0]
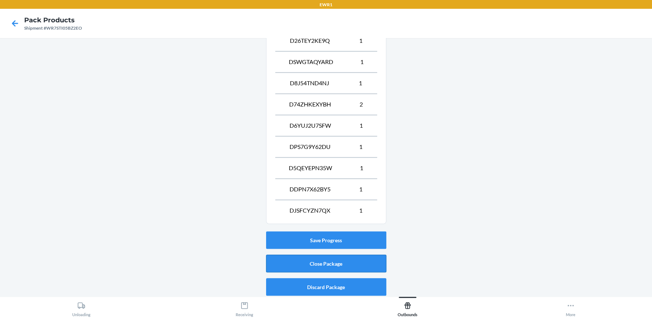
click at [349, 261] on button "Close Package" at bounding box center [326, 264] width 120 height 18
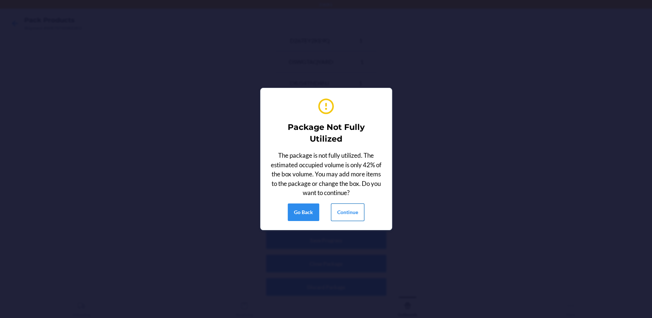
drag, startPoint x: 342, startPoint y: 197, endPoint x: 337, endPoint y: 208, distance: 12.0
click at [343, 197] on div "The package is not fully utilized. The estimated occupied volume is only 42% of…" at bounding box center [326, 174] width 114 height 47
click at [338, 208] on button "Continue" at bounding box center [347, 213] width 33 height 18
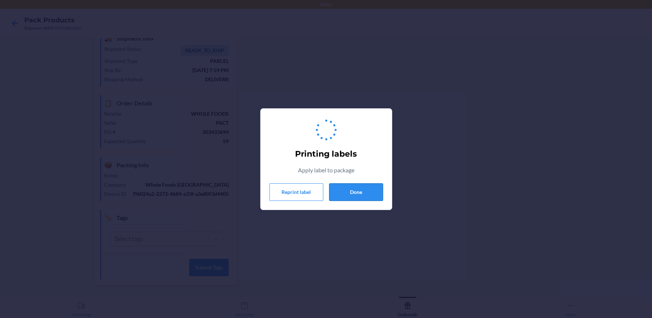
click at [344, 185] on button "Done" at bounding box center [356, 193] width 54 height 18
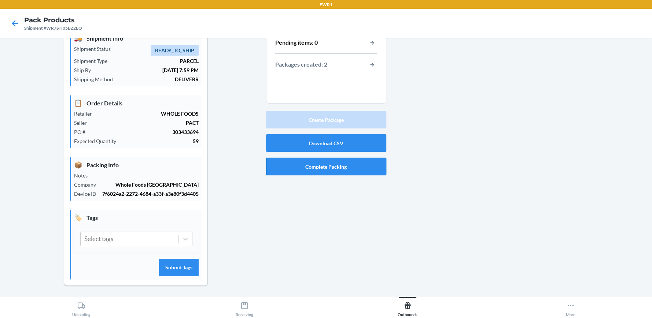
click at [353, 166] on button "Complete Packing" at bounding box center [326, 167] width 120 height 18
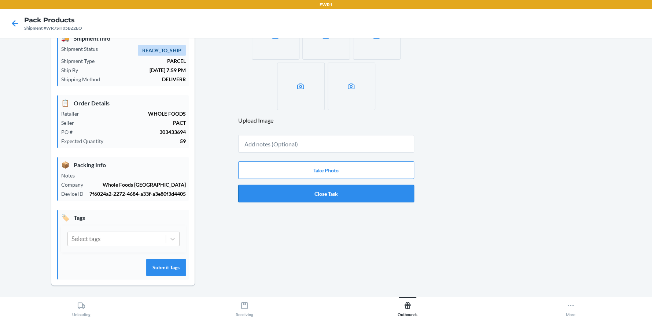
click at [361, 197] on button "Close Task" at bounding box center [326, 194] width 176 height 18
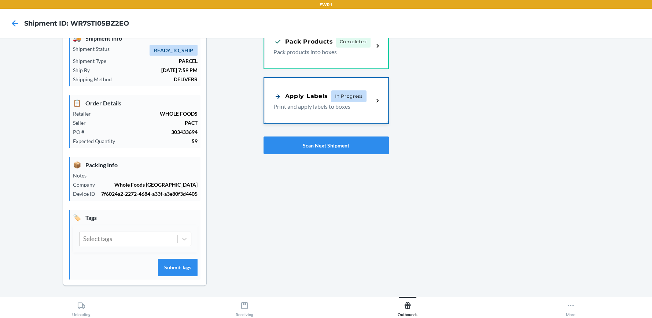
click at [322, 99] on div "Apply Labels" at bounding box center [300, 96] width 55 height 9
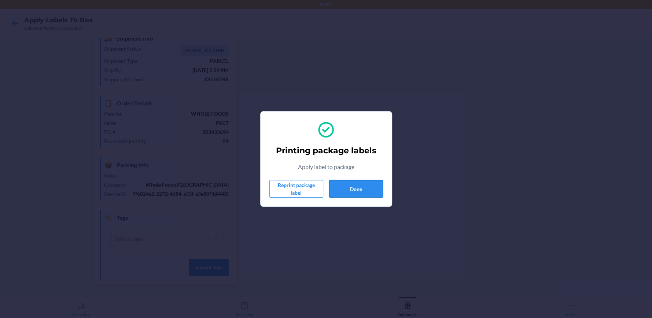
click at [366, 191] on button "Done" at bounding box center [356, 189] width 54 height 18
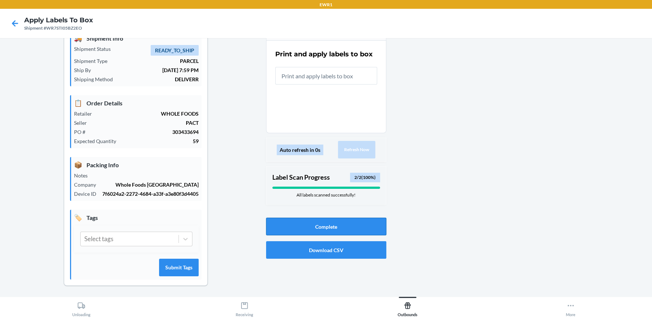
click at [341, 218] on div "Complete Download CSV" at bounding box center [326, 238] width 120 height 47
click at [341, 220] on button "Complete" at bounding box center [326, 227] width 120 height 18
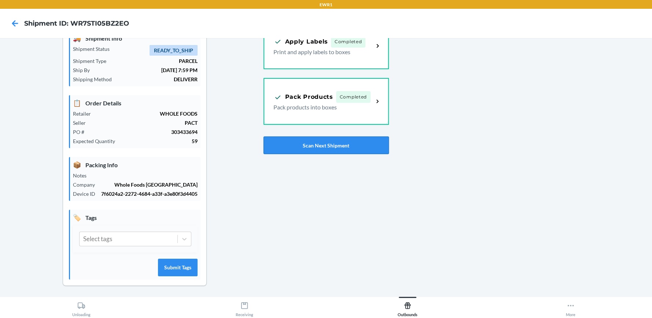
click at [300, 147] on button "Scan Next Shipment" at bounding box center [325, 146] width 125 height 18
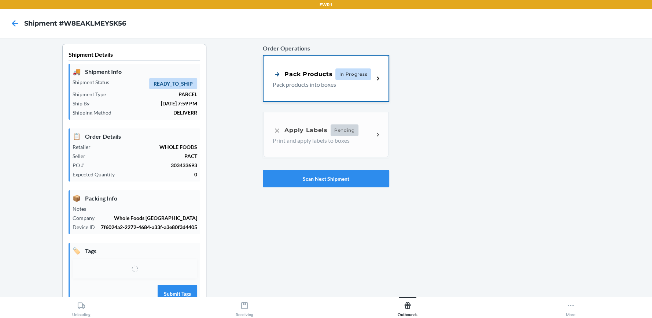
click at [303, 87] on p "Pack products into boxes" at bounding box center [320, 84] width 95 height 9
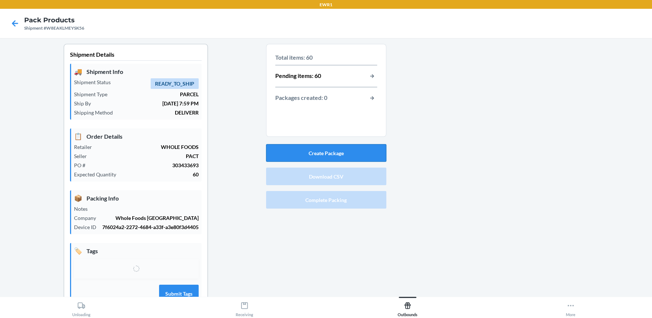
click at [318, 152] on button "Create Package" at bounding box center [326, 153] width 120 height 18
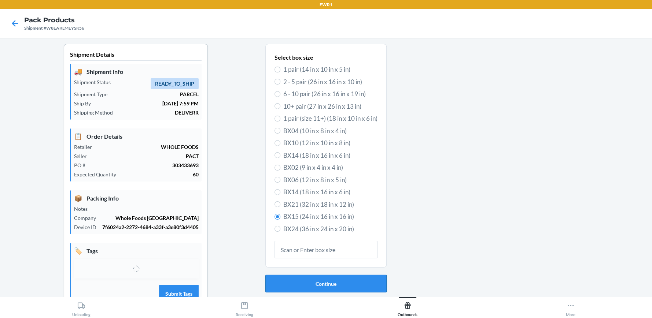
click at [326, 277] on button "Continue" at bounding box center [325, 284] width 121 height 18
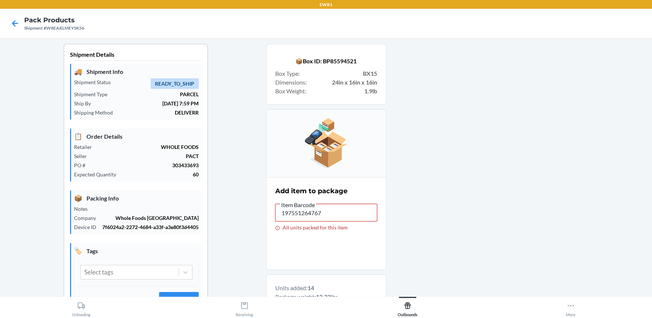
drag, startPoint x: 330, startPoint y: 215, endPoint x: 214, endPoint y: 225, distance: 116.2
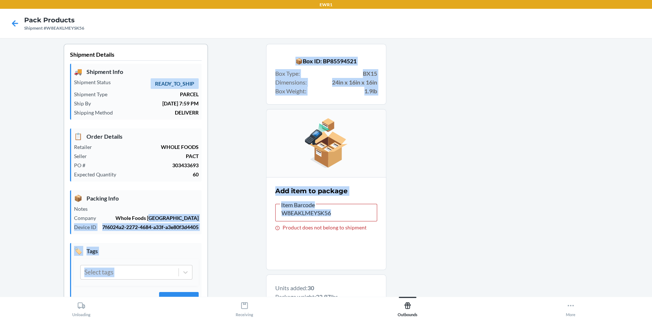
drag, startPoint x: 356, startPoint y: 224, endPoint x: 147, endPoint y: 216, distance: 209.7
click at [344, 212] on input "W8EAKLMEYSK56" at bounding box center [326, 213] width 102 height 18
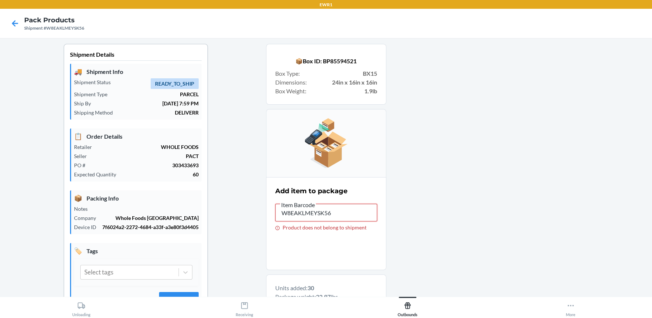
drag, startPoint x: 341, startPoint y: 212, endPoint x: 210, endPoint y: 215, distance: 131.6
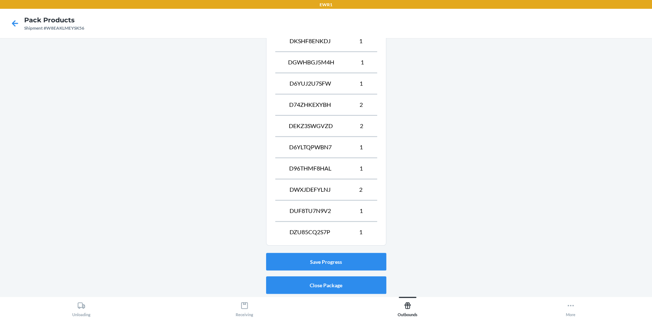
scroll to position [585, 0]
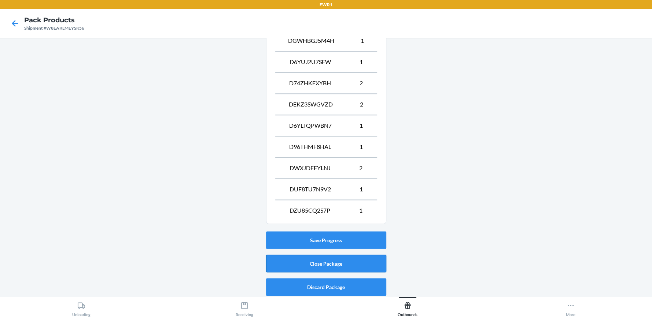
click at [334, 258] on button "Close Package" at bounding box center [326, 264] width 120 height 18
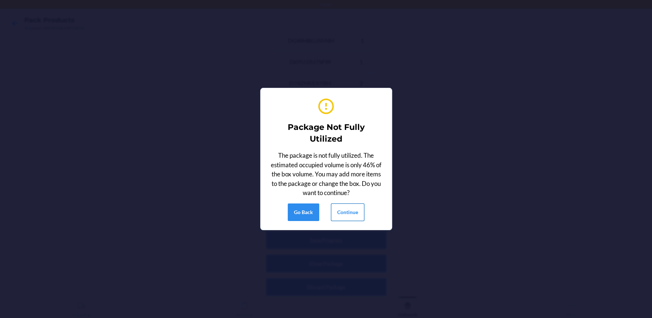
click at [348, 214] on button "Continue" at bounding box center [347, 213] width 33 height 18
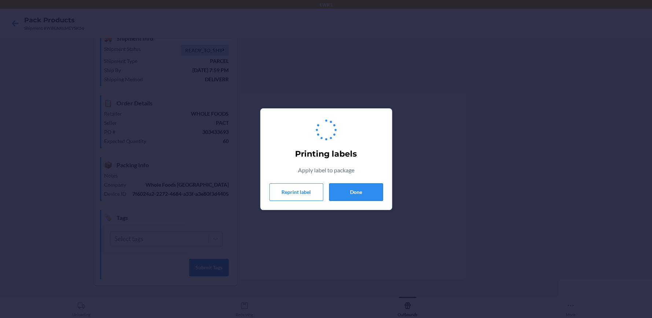
click at [355, 200] on button "Done" at bounding box center [356, 193] width 54 height 18
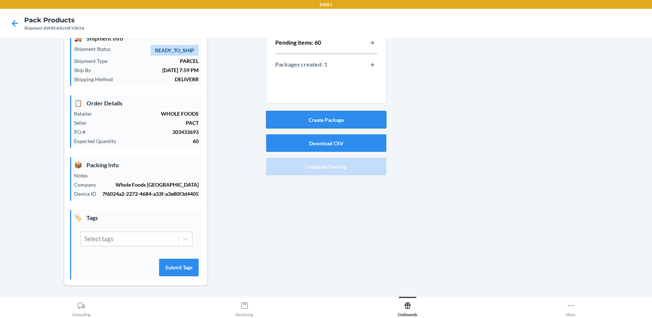
click at [351, 118] on button "Create Package" at bounding box center [326, 120] width 120 height 18
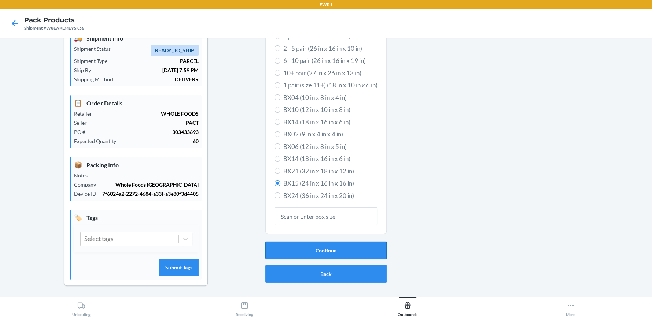
click at [313, 249] on button "Continue" at bounding box center [325, 251] width 121 height 18
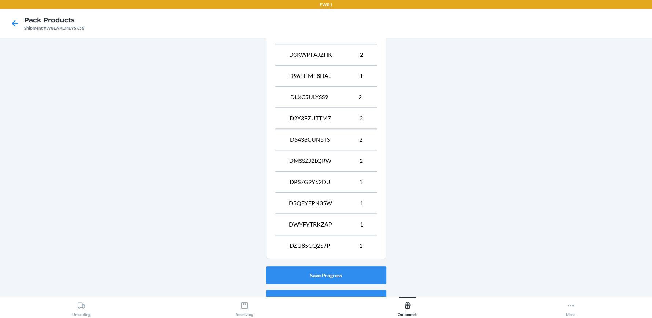
scroll to position [585, 0]
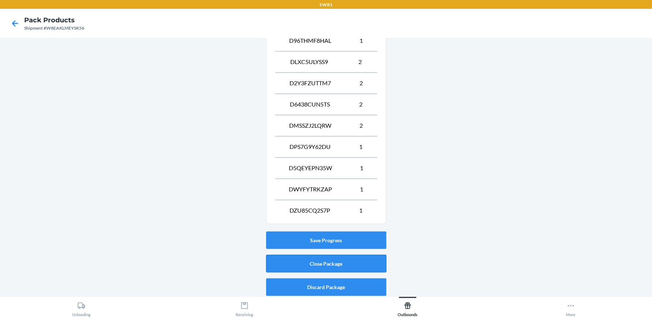
click at [338, 261] on button "Close Package" at bounding box center [326, 264] width 120 height 18
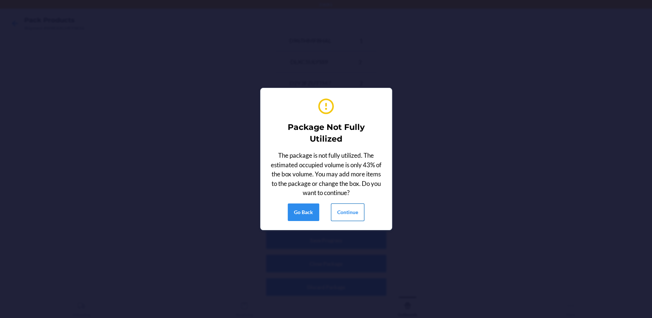
click at [352, 213] on button "Continue" at bounding box center [347, 213] width 33 height 18
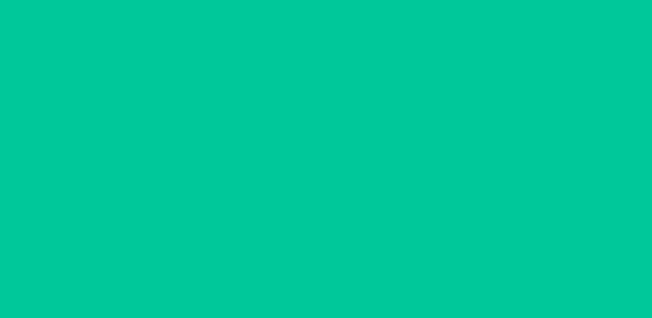
scroll to position [33, 0]
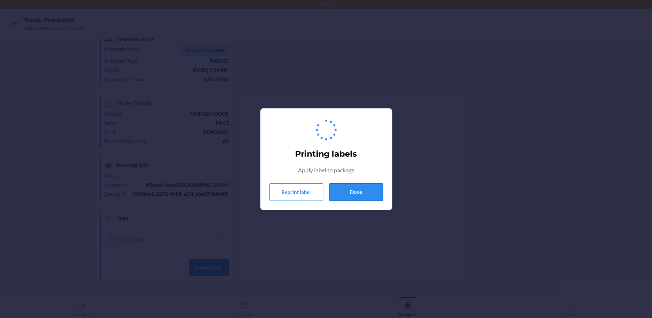
click at [366, 197] on button "Done" at bounding box center [356, 193] width 54 height 18
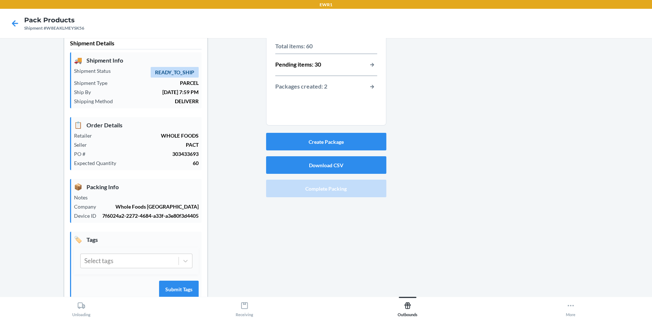
scroll to position [0, 0]
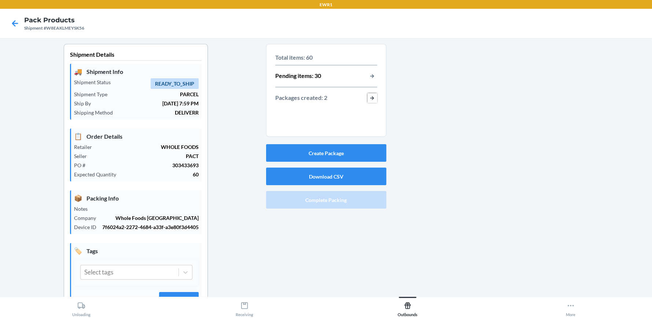
click at [369, 96] on button "button-view-packages-created" at bounding box center [372, 98] width 10 height 10
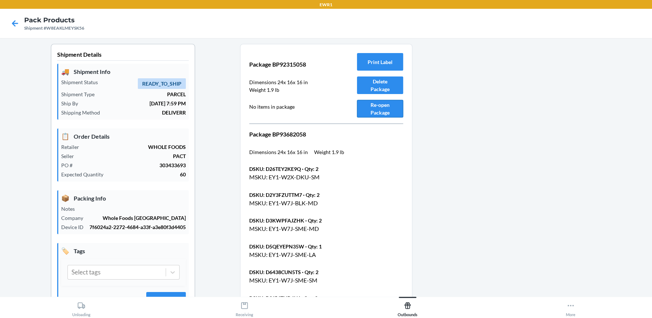
click at [378, 108] on button "Re-open Package" at bounding box center [380, 109] width 46 height 18
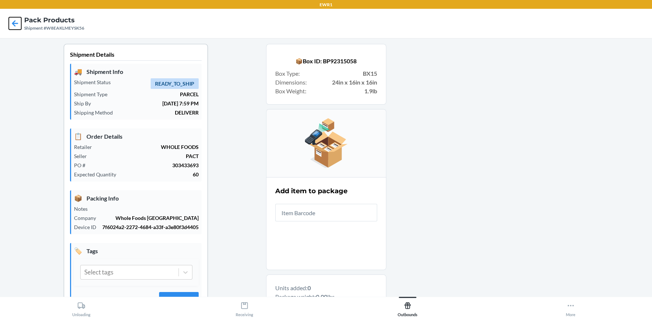
click at [19, 26] on icon at bounding box center [15, 23] width 12 height 12
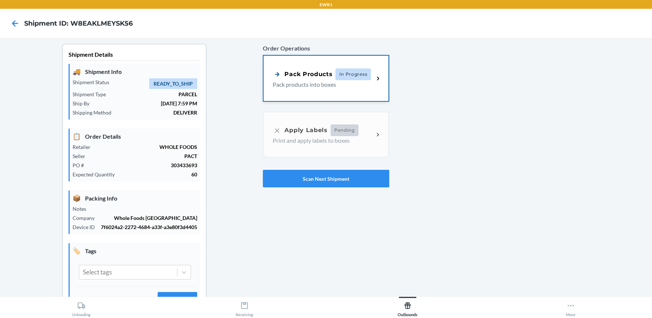
click at [310, 77] on div "Pack Products" at bounding box center [303, 74] width 60 height 9
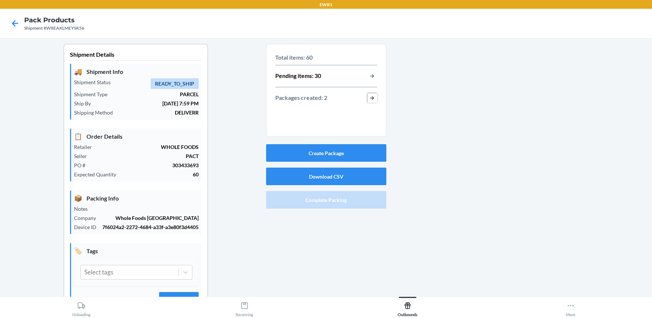
click at [369, 97] on button "button-view-packages-created" at bounding box center [372, 98] width 10 height 10
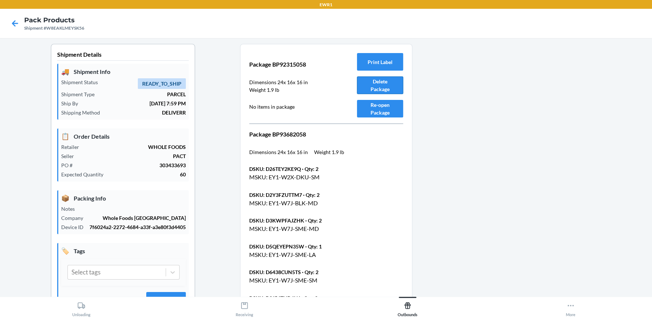
click at [387, 84] on button "Delete Package" at bounding box center [380, 86] width 46 height 18
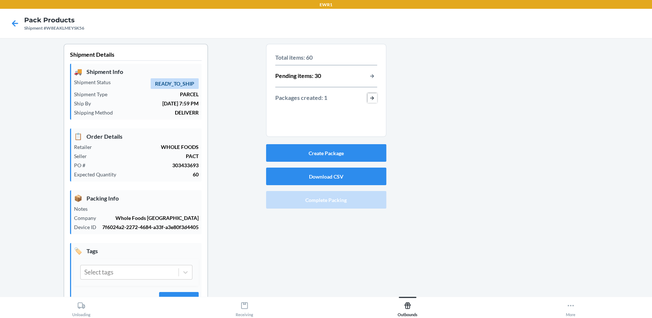
click at [367, 97] on button "button-view-packages-created" at bounding box center [372, 98] width 10 height 10
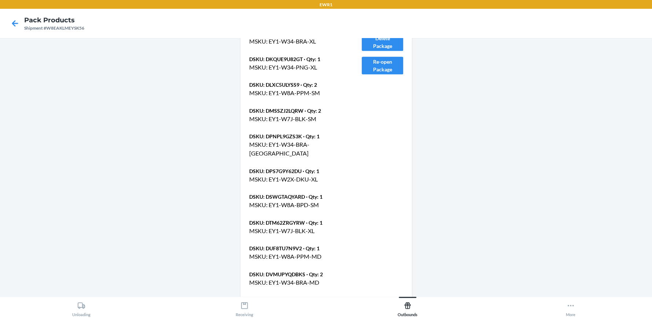
scroll to position [221, 0]
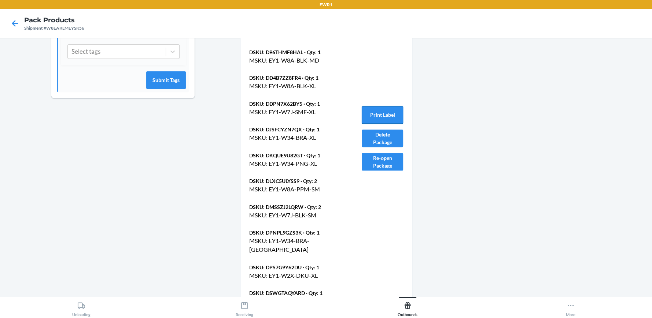
click at [390, 110] on button "Print Label" at bounding box center [382, 115] width 41 height 18
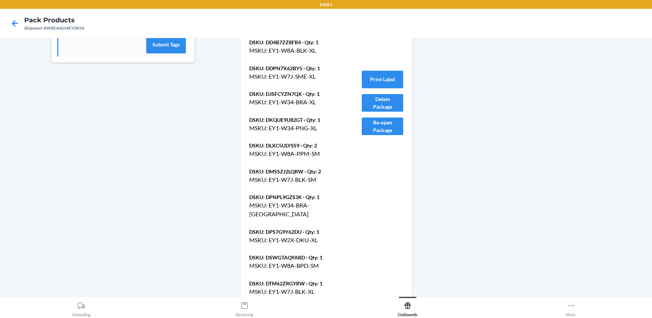
scroll to position [404, 0]
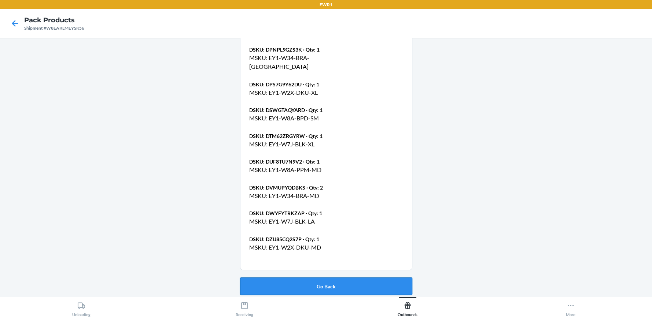
click at [323, 282] on button "Go Back" at bounding box center [326, 287] width 172 height 18
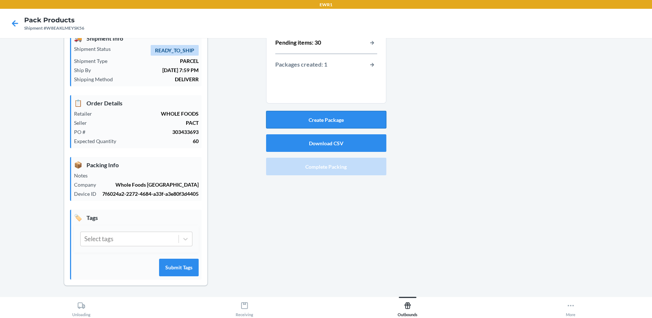
click at [343, 119] on button "Create Package" at bounding box center [326, 120] width 120 height 18
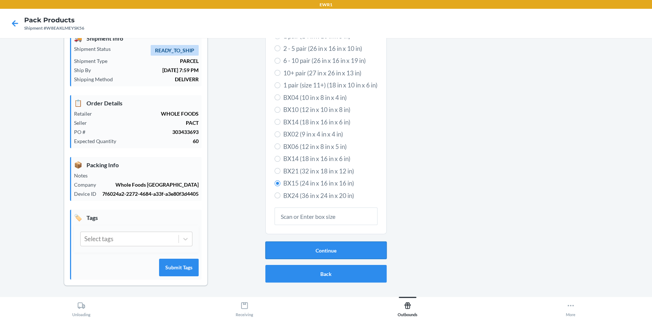
click at [337, 242] on button "Continue" at bounding box center [325, 251] width 121 height 18
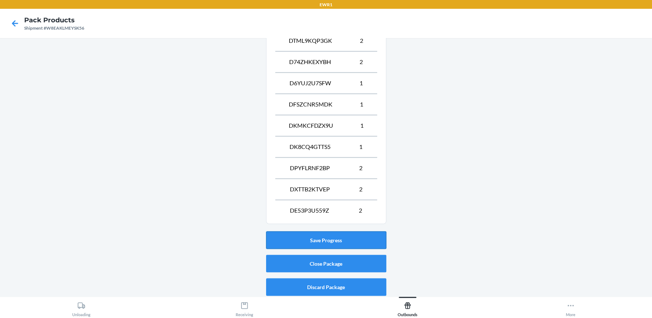
click at [367, 242] on button "Save Progress" at bounding box center [326, 241] width 120 height 18
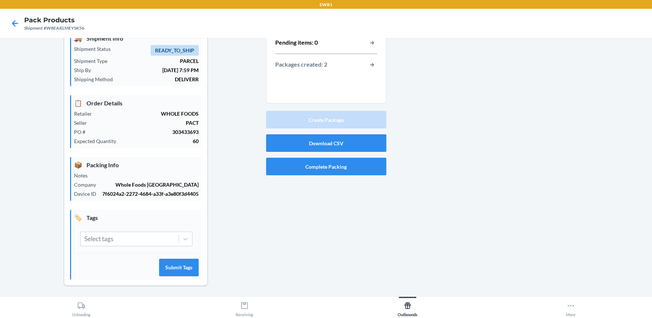
drag, startPoint x: 376, startPoint y: 74, endPoint x: 376, endPoint y: 63, distance: 10.3
click at [376, 64] on section "Total items: 60 Pending items: 0 Packages created: 2" at bounding box center [326, 57] width 120 height 93
click at [368, 64] on button "button-view-packages-created" at bounding box center [372, 65] width 10 height 10
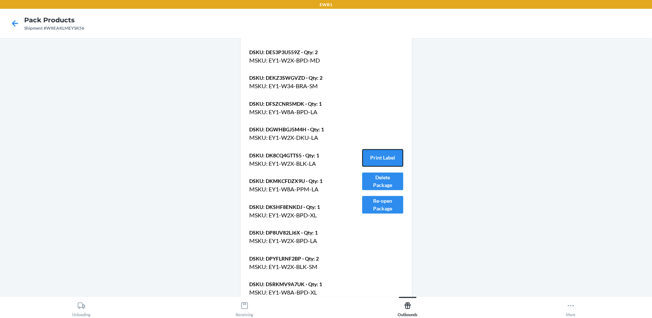
click at [381, 151] on button "Print Label" at bounding box center [382, 158] width 41 height 18
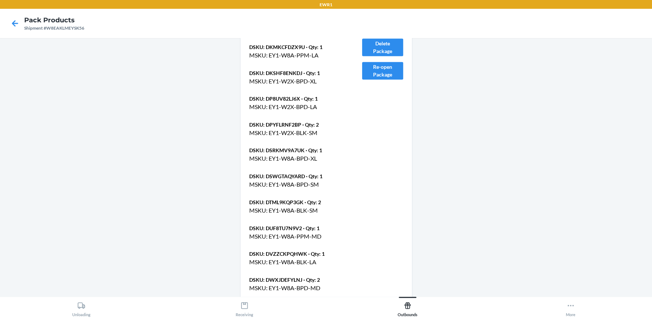
scroll to position [1028, 0]
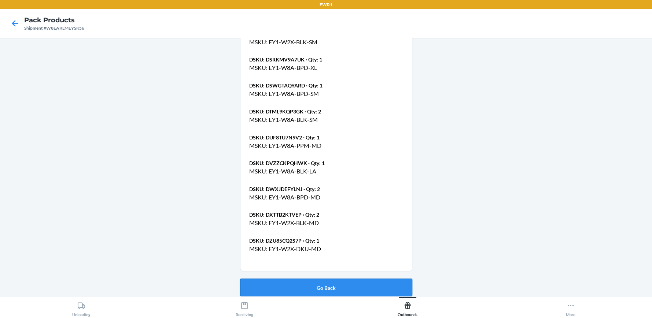
click at [339, 285] on button "Go Back" at bounding box center [326, 288] width 172 height 18
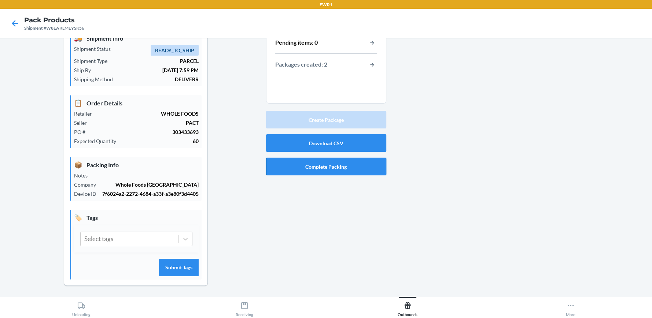
click at [339, 163] on button "Complete Packing" at bounding box center [326, 167] width 120 height 18
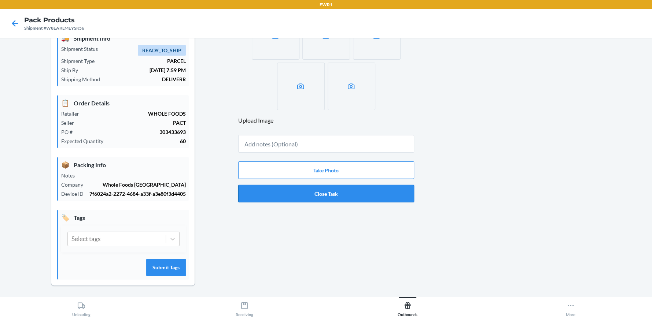
click at [342, 196] on button "Close Task" at bounding box center [326, 194] width 176 height 18
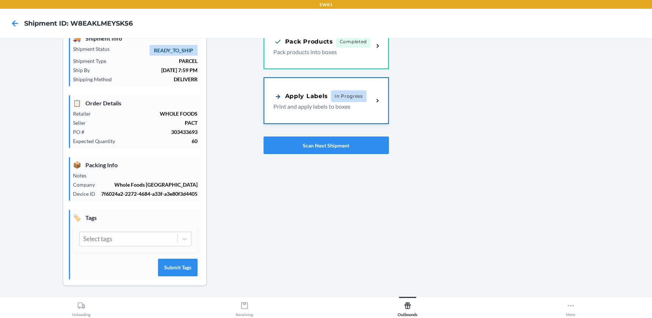
click at [323, 97] on div "Apply Labels" at bounding box center [300, 96] width 55 height 9
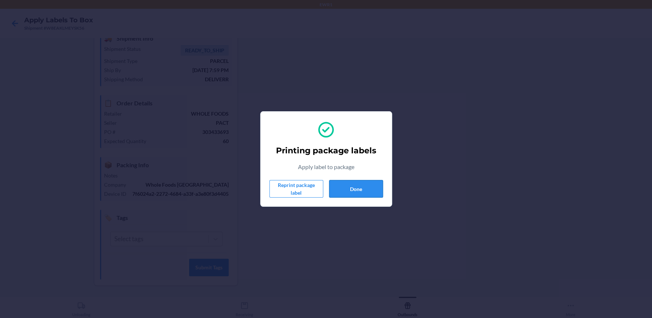
click at [368, 187] on button "Done" at bounding box center [356, 189] width 54 height 18
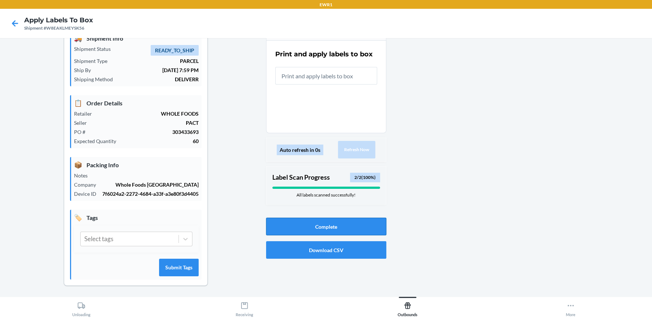
click at [333, 220] on button "Complete" at bounding box center [326, 227] width 120 height 18
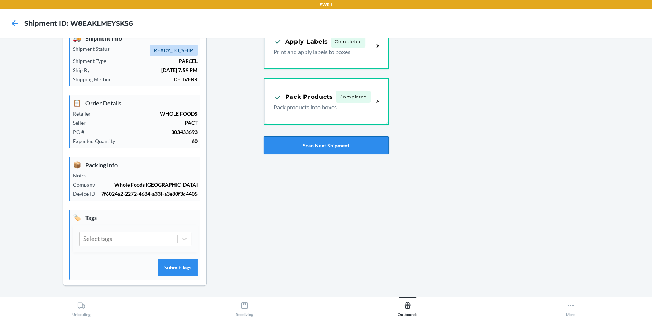
click at [313, 147] on button "Scan Next Shipment" at bounding box center [325, 146] width 125 height 18
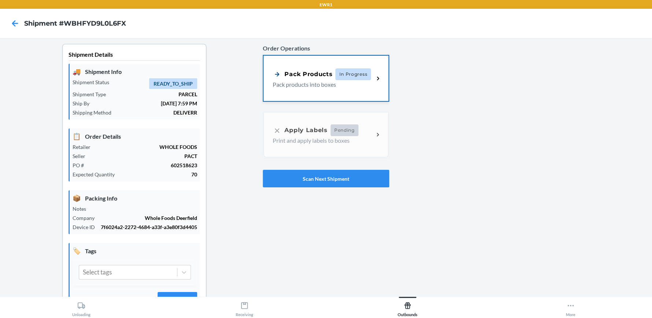
click at [312, 80] on p "Pack products into boxes" at bounding box center [320, 84] width 95 height 9
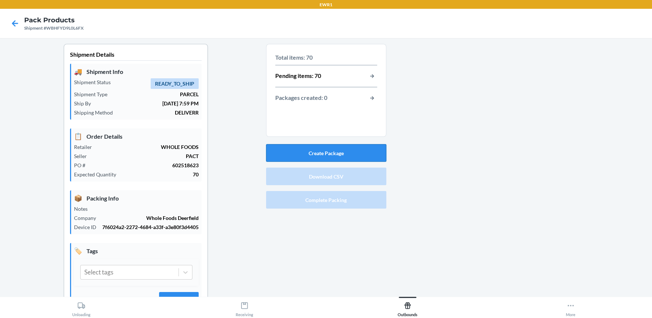
click at [341, 152] on button "Create Package" at bounding box center [326, 153] width 120 height 18
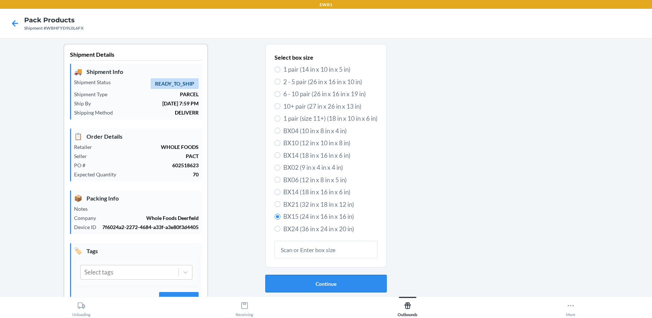
click at [340, 280] on button "Continue" at bounding box center [325, 284] width 121 height 18
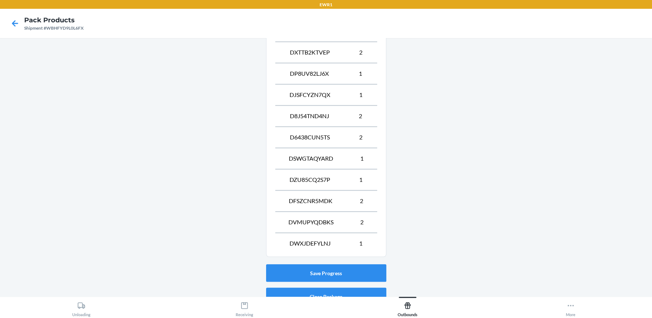
scroll to position [522, 0]
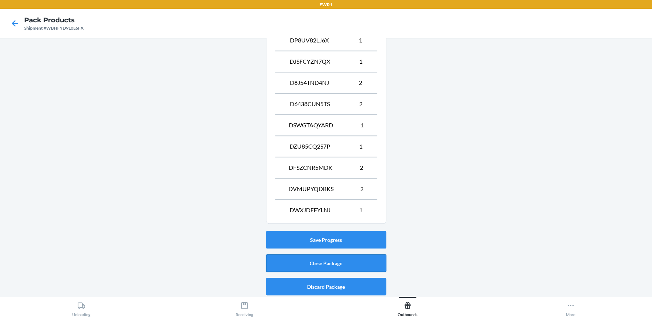
click at [341, 262] on button "Close Package" at bounding box center [326, 264] width 120 height 18
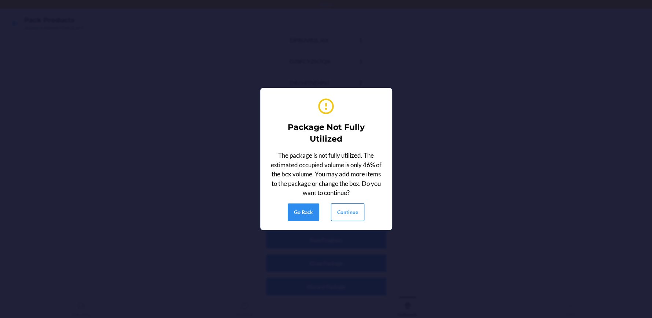
click at [357, 218] on button "Continue" at bounding box center [347, 213] width 33 height 18
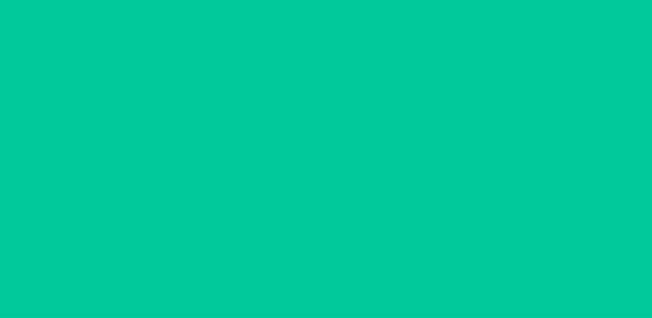
scroll to position [33, 0]
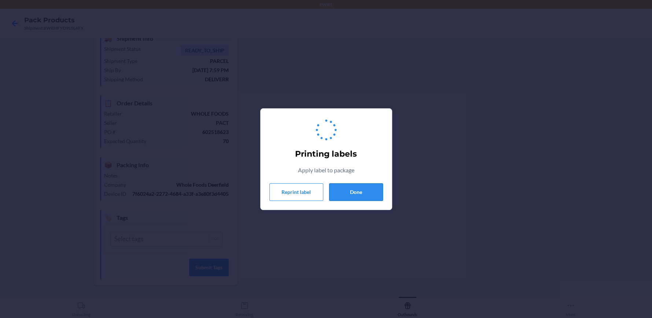
click at [374, 192] on button "Done" at bounding box center [356, 193] width 54 height 18
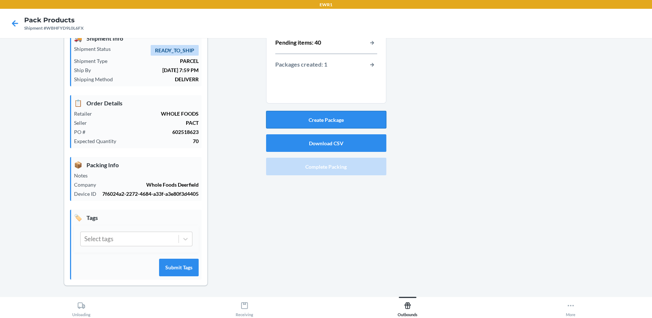
click at [347, 114] on button "Create Package" at bounding box center [326, 120] width 120 height 18
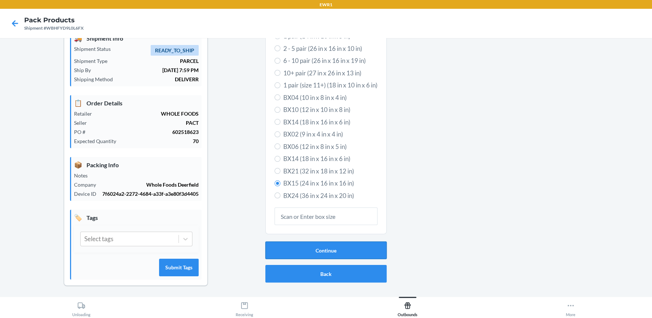
click at [343, 252] on button "Continue" at bounding box center [325, 251] width 121 height 18
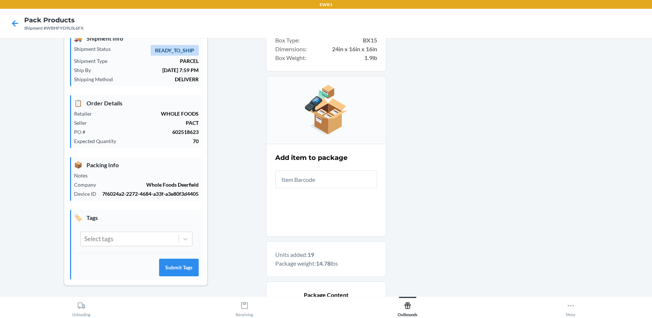
click at [0, 155] on main "Shipment Details 🚚 Shipment Info Shipment Status READY_TO_SHIP Shipment Type PA…" at bounding box center [326, 167] width 652 height 259
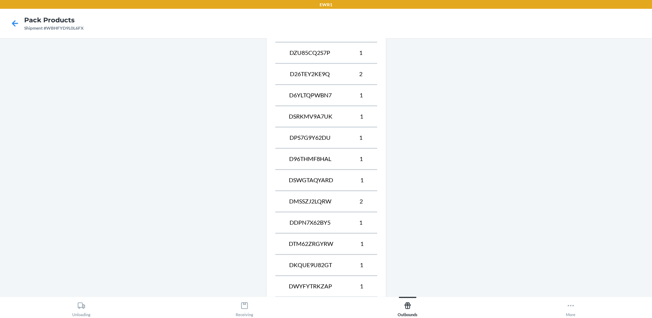
scroll to position [607, 0]
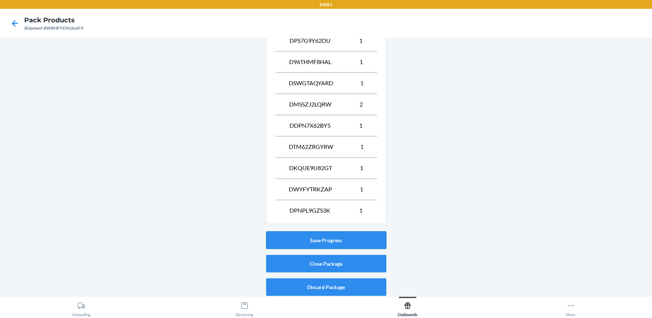
click at [309, 232] on button "Save Progress" at bounding box center [326, 241] width 120 height 18
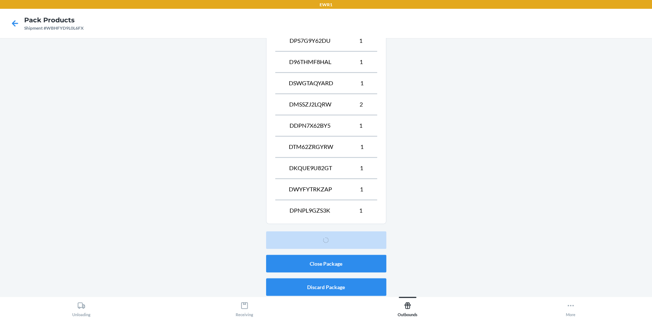
scroll to position [33, 0]
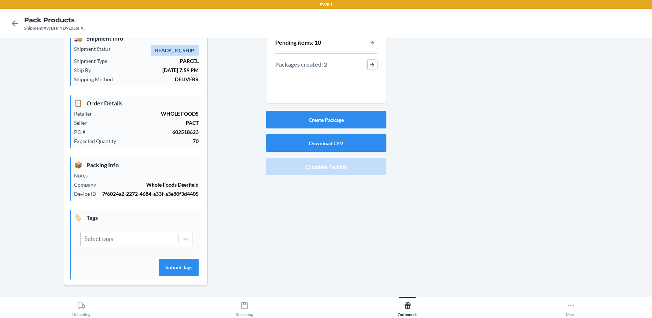
click at [372, 62] on button "button-view-packages-created" at bounding box center [372, 65] width 10 height 10
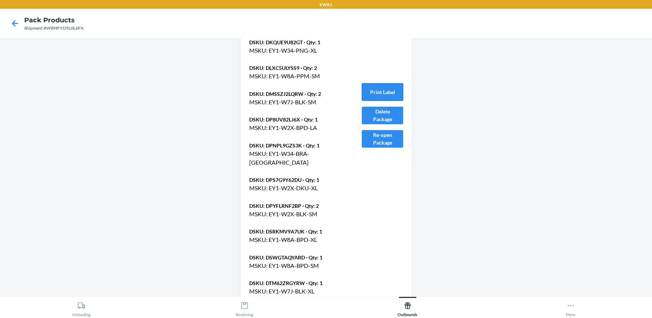
click at [387, 88] on button "Print Label" at bounding box center [382, 92] width 41 height 18
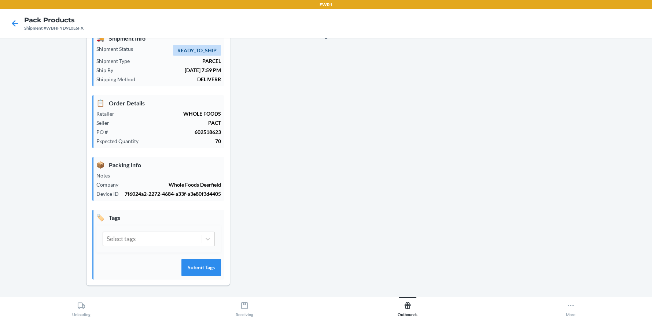
scroll to position [803, 0]
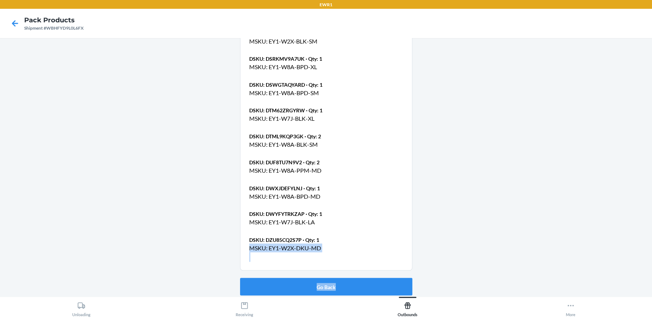
click at [370, 279] on button "Go Back" at bounding box center [326, 287] width 172 height 18
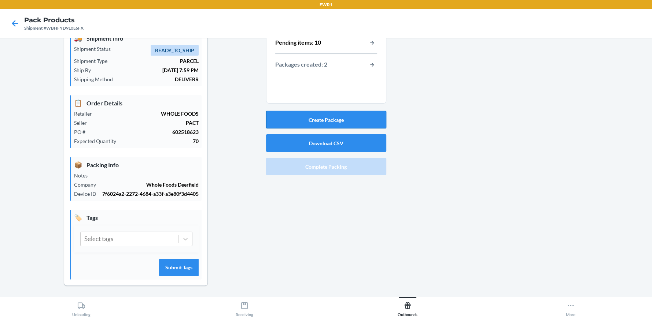
drag, startPoint x: 326, startPoint y: 101, endPoint x: 326, endPoint y: 122, distance: 21.3
click at [326, 108] on section "Total items: 70 Pending items: 10 Packages created: 2 Create Package Download C…" at bounding box center [326, 95] width 120 height 168
click at [326, 122] on button "Create Package" at bounding box center [326, 120] width 120 height 18
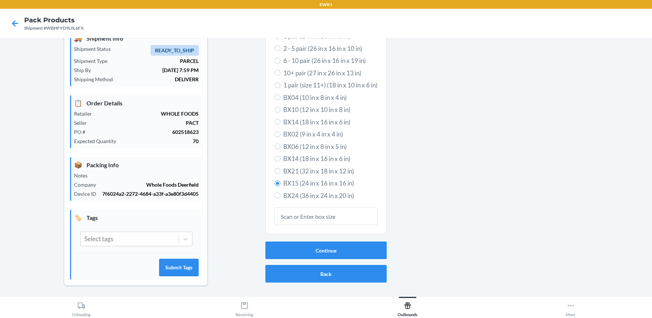
click at [308, 110] on span "BX10 (12 in x 10 in x 8 in)" at bounding box center [330, 110] width 94 height 10
click at [280, 110] on input "BX10 (12 in x 10 in x 8 in)" at bounding box center [277, 110] width 6 height 6
radio input "true"
radio input "false"
click at [341, 245] on button "Continue" at bounding box center [325, 251] width 121 height 18
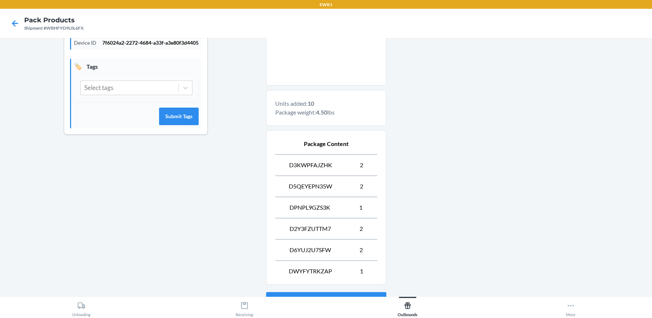
scroll to position [247, 0]
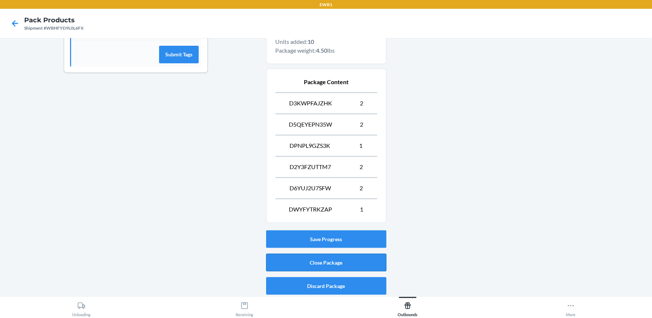
click at [316, 259] on button "Close Package" at bounding box center [326, 263] width 120 height 18
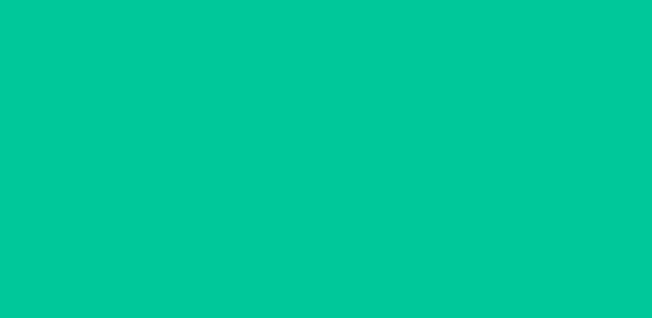
scroll to position [33, 0]
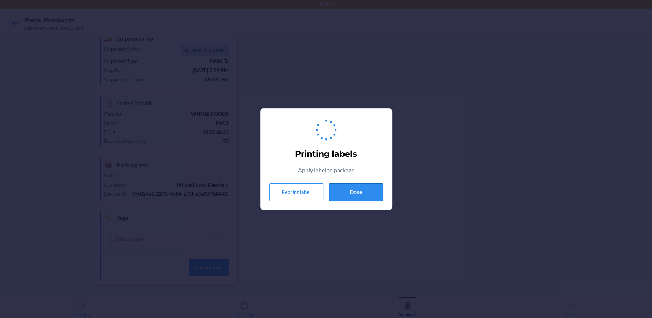
click at [358, 195] on button "Done" at bounding box center [356, 193] width 54 height 18
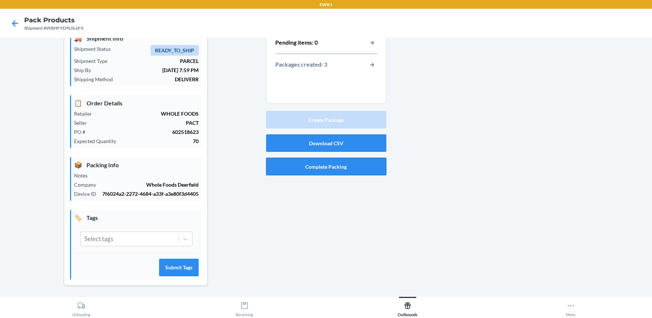
click at [358, 166] on button "Complete Packing" at bounding box center [326, 167] width 120 height 18
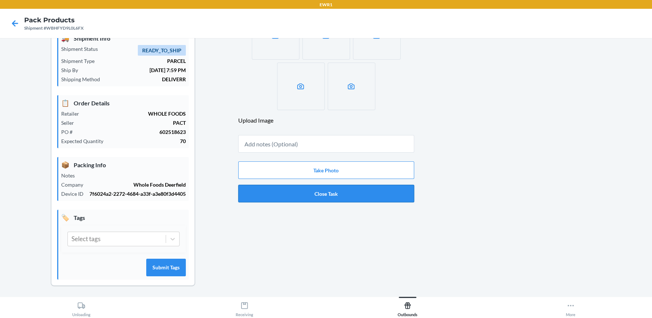
click at [351, 195] on button "Close Task" at bounding box center [326, 194] width 176 height 18
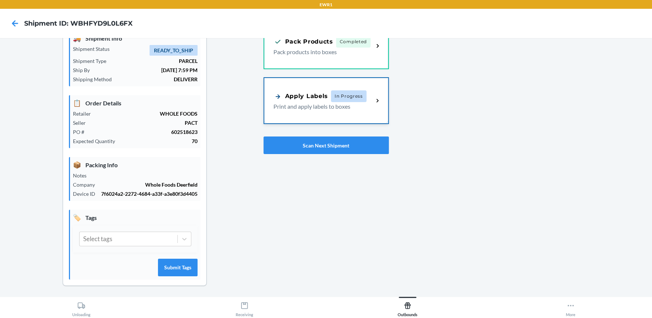
click at [302, 88] on div "Apply Labels In Progress Print and apply labels to boxes" at bounding box center [326, 100] width 124 height 45
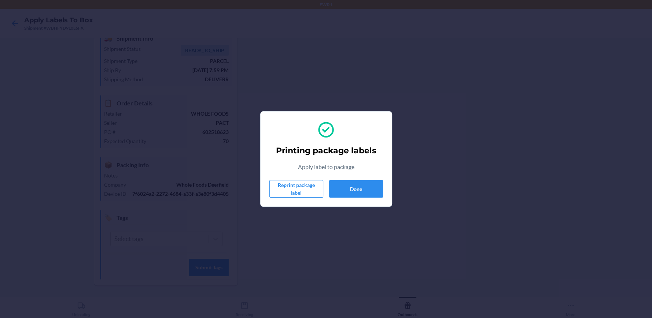
click at [364, 198] on div "Printing package labels Apply label to package Reprint package label Done" at bounding box center [326, 159] width 114 height 83
click at [365, 189] on button "Done" at bounding box center [356, 189] width 54 height 18
click at [353, 186] on button "Done" at bounding box center [356, 189] width 54 height 18
click at [380, 193] on button "Done" at bounding box center [356, 189] width 54 height 18
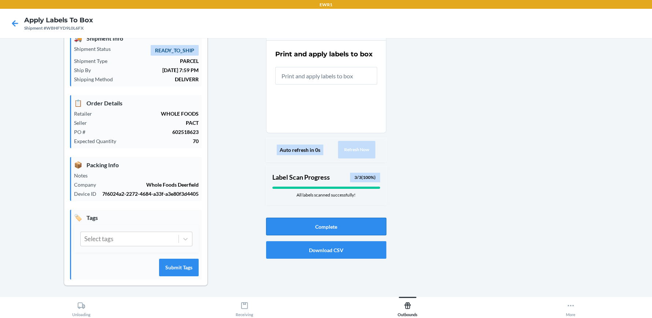
click at [311, 222] on button "Complete" at bounding box center [326, 227] width 120 height 18
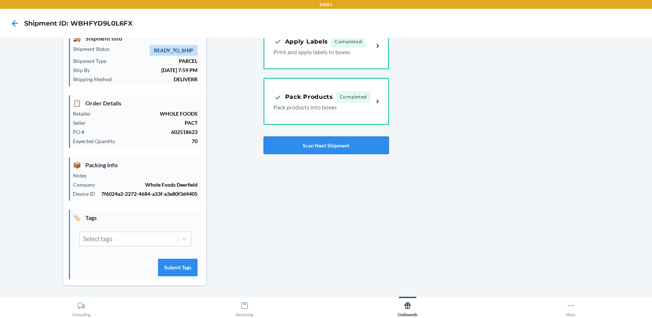
click at [304, 137] on button "Scan Next Shipment" at bounding box center [325, 146] width 125 height 18
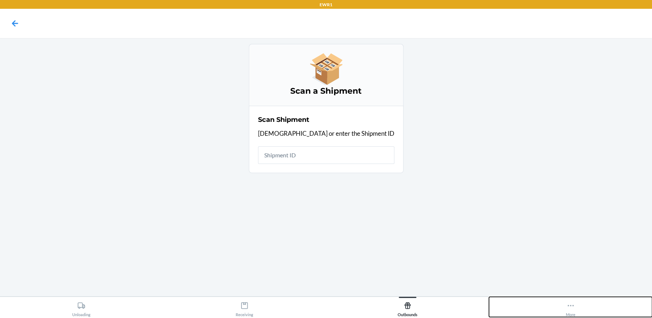
click at [575, 307] on div "More" at bounding box center [571, 308] width 10 height 18
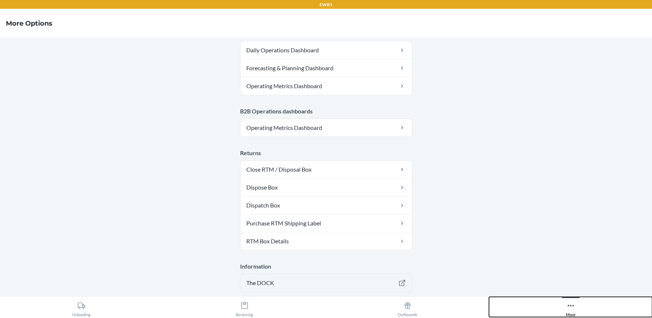
scroll to position [385, 0]
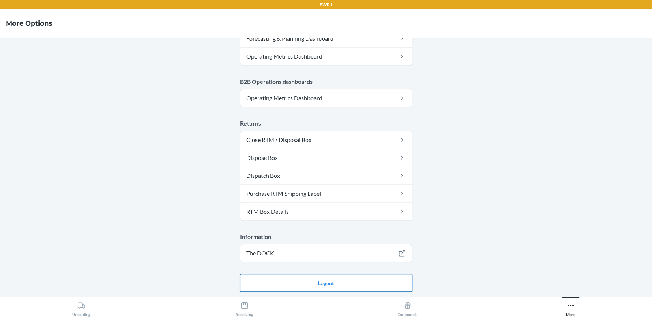
click at [366, 282] on button "Logout" at bounding box center [326, 283] width 172 height 18
